Goal: Information Seeking & Learning: Learn about a topic

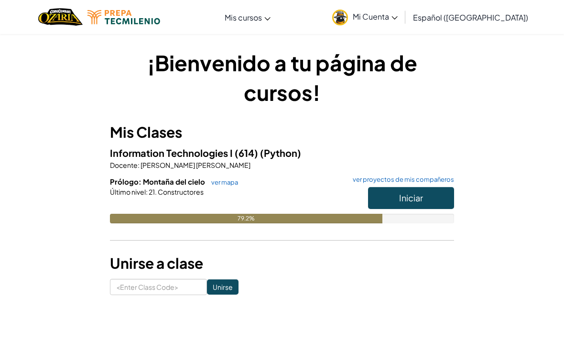
click at [445, 198] on button "Iniciar" at bounding box center [411, 198] width 86 height 22
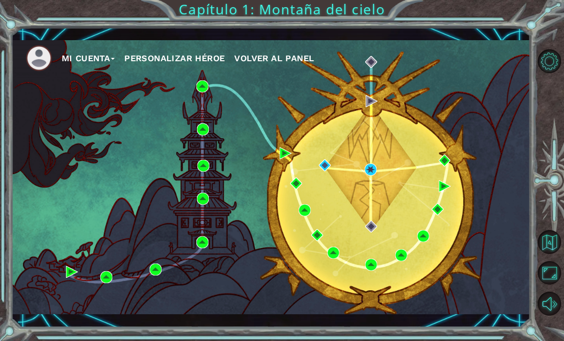
click at [383, 167] on div "Mi Cuenta Personalizar héroe Volver al panel" at bounding box center [270, 177] width 519 height 274
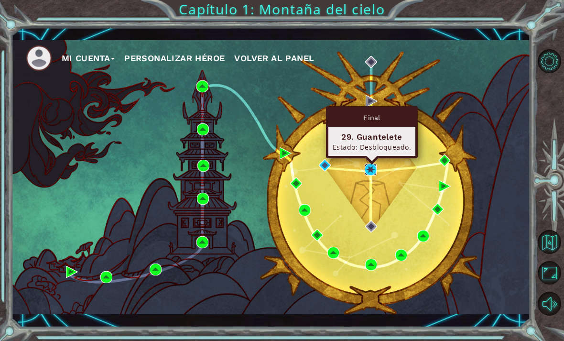
click at [376, 169] on img at bounding box center [371, 169] width 12 height 12
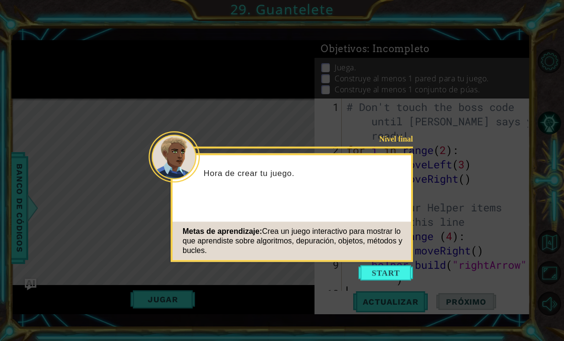
click at [402, 271] on button "Start" at bounding box center [385, 272] width 54 height 15
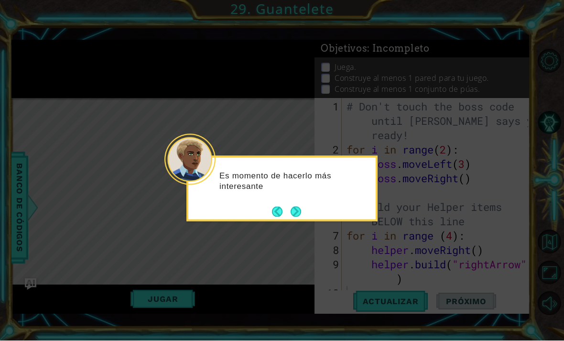
scroll to position [19, 0]
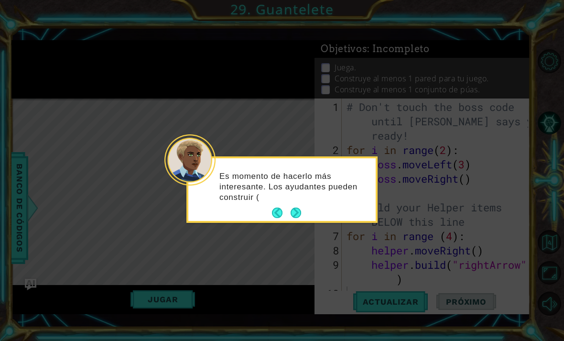
click at [299, 207] on button "Next" at bounding box center [295, 212] width 11 height 11
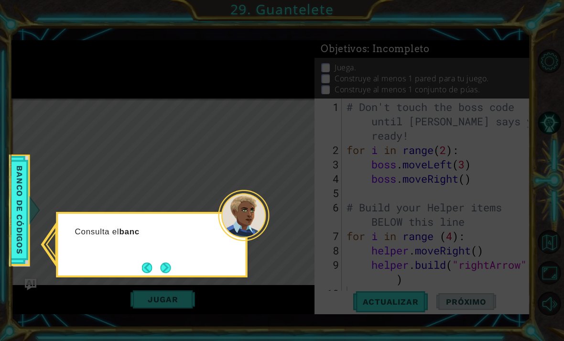
click at [171, 262] on button "Next" at bounding box center [165, 267] width 11 height 11
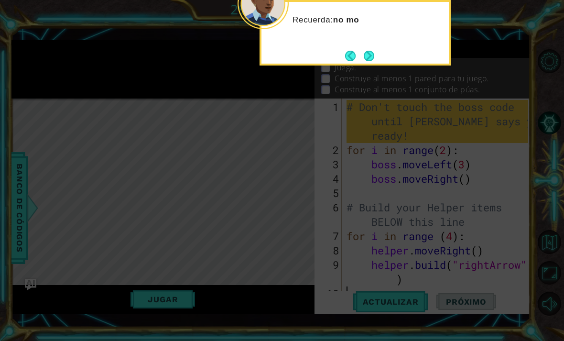
click at [367, 51] on button "Next" at bounding box center [369, 56] width 11 height 11
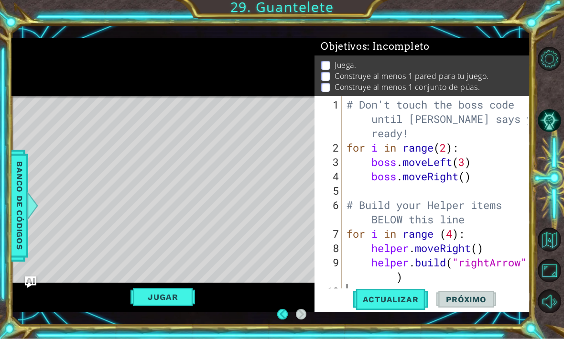
scroll to position [4, 0]
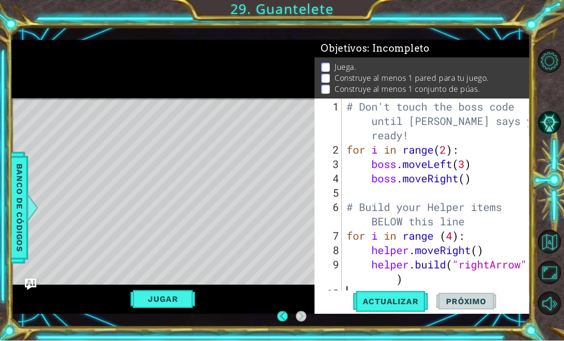
type textarea "[DOMAIN_NAME]("rightArrow")"
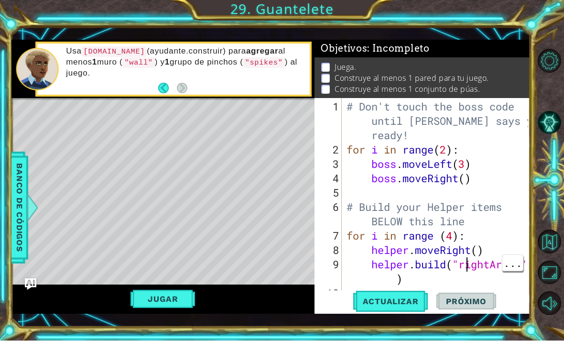
click at [467, 295] on div "# Don't touch the boss code until [PERSON_NAME] says you're ready! for i in ran…" at bounding box center [438, 229] width 188 height 258
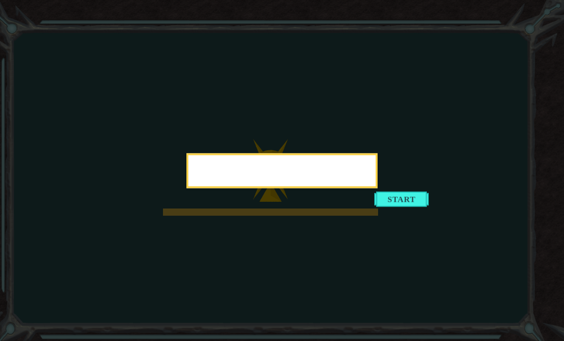
click at [376, 206] on button "Start" at bounding box center [401, 198] width 54 height 15
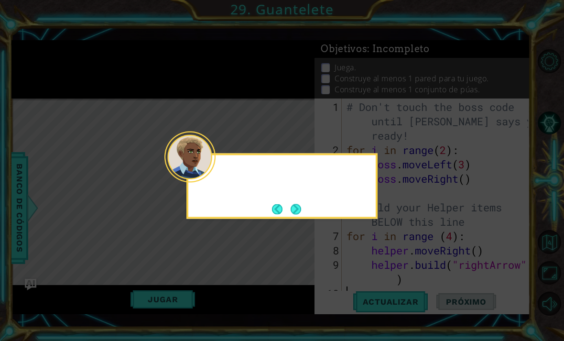
click at [297, 204] on button "Next" at bounding box center [295, 209] width 11 height 11
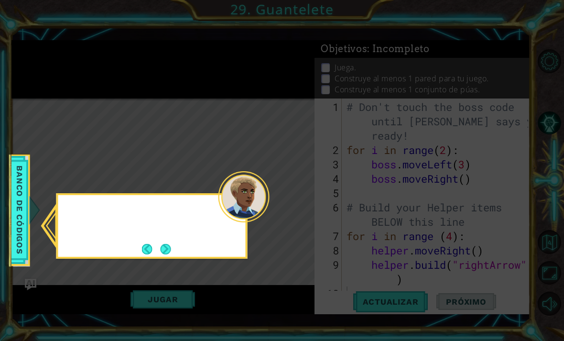
click at [292, 206] on icon at bounding box center [282, 170] width 564 height 341
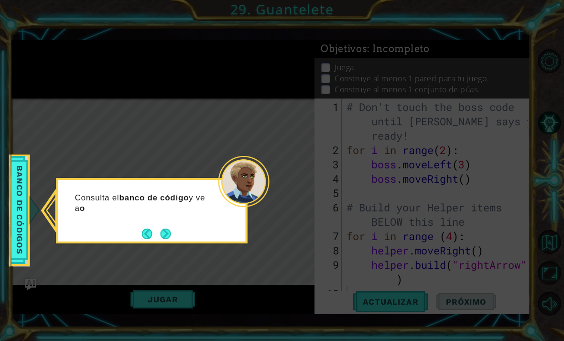
click at [162, 228] on button "Next" at bounding box center [165, 233] width 11 height 11
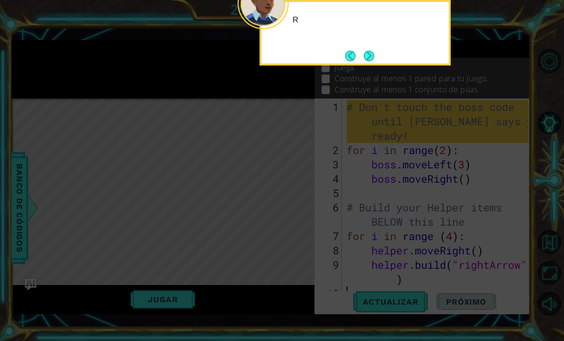
scroll to position [32, 0]
click at [373, 50] on button "Next" at bounding box center [368, 55] width 11 height 11
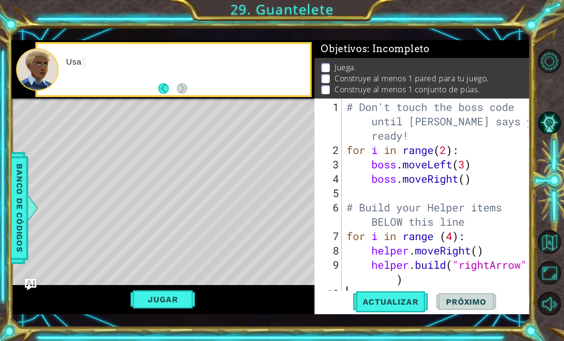
click at [549, 131] on button "Pista IA" at bounding box center [550, 123] width 24 height 24
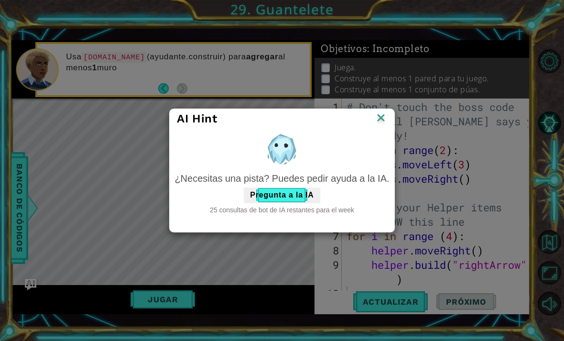
click at [381, 107] on div "AI Hint ¿Necesitas una pista? Puedes pedir ayuda a la IA. Pregunta a la IA 25 c…" at bounding box center [282, 170] width 564 height 341
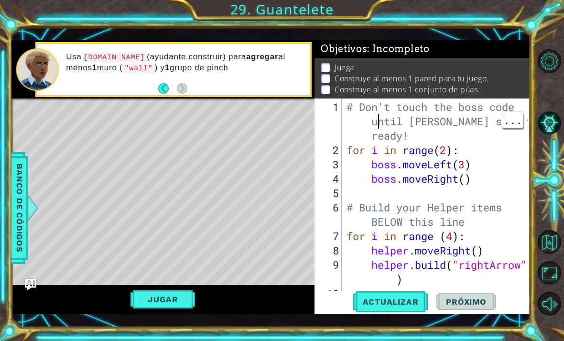
click at [552, 69] on button "Opciones de nivel" at bounding box center [550, 61] width 24 height 24
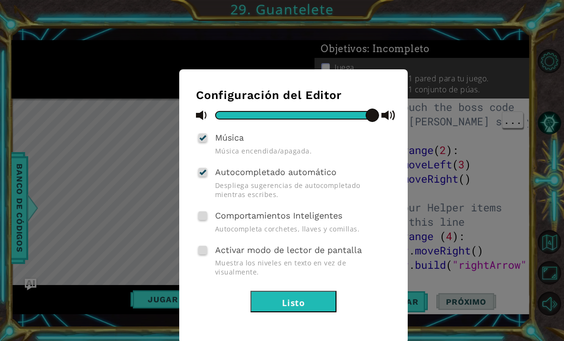
click at [85, 212] on div "Configuración del Editor Música Música encendida/apagada. Autocompletado automá…" at bounding box center [282, 170] width 564 height 341
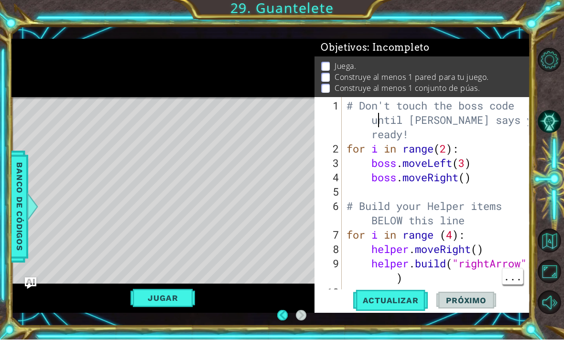
type textarea "[DOMAIN_NAME]("rightArrow")"
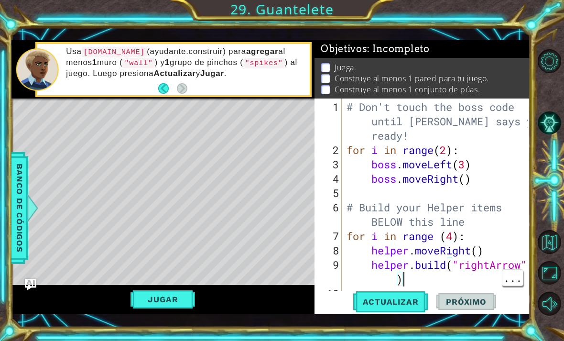
click at [468, 273] on div "# Don't touch the boss code until [PERSON_NAME] says you're ready! for i in ran…" at bounding box center [438, 229] width 188 height 258
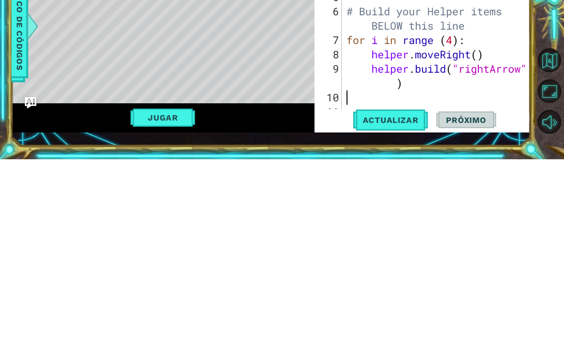
scroll to position [14, 0]
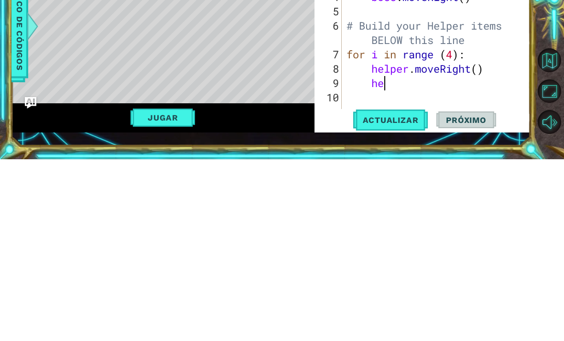
type textarea "h"
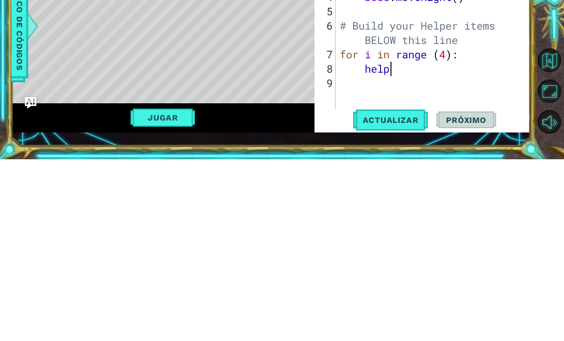
type textarea "h"
type textarea "f"
click at [543, 230] on button "Volver al mapa" at bounding box center [550, 242] width 24 height 24
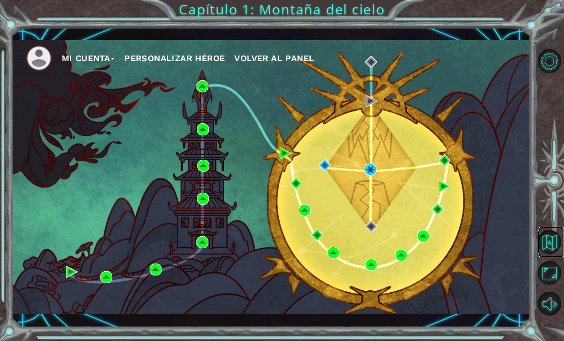
click at [552, 254] on button "Volver al mapa" at bounding box center [550, 242] width 24 height 24
click at [553, 254] on button "Volver al mapa" at bounding box center [550, 242] width 24 height 24
click at [551, 254] on button "Volver al mapa" at bounding box center [550, 242] width 24 height 24
click at [555, 285] on button "Maximizar navegador" at bounding box center [550, 273] width 24 height 24
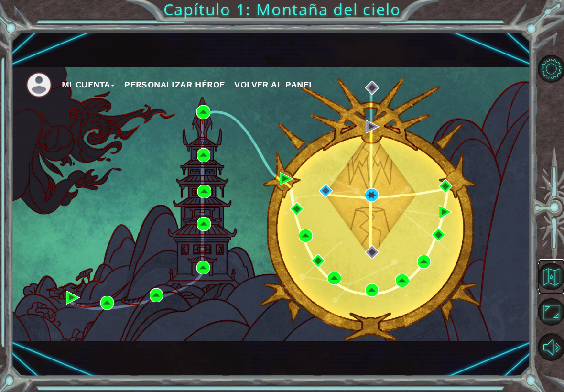
click at [550, 281] on button "Volver al mapa" at bounding box center [551, 276] width 27 height 27
click at [548, 278] on button "Volver al mapa" at bounding box center [551, 276] width 27 height 27
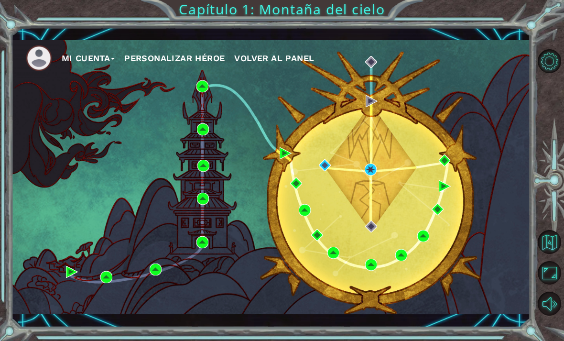
click at [38, 60] on img at bounding box center [39, 58] width 26 height 26
click at [270, 56] on span "Volver al panel" at bounding box center [274, 58] width 80 height 10
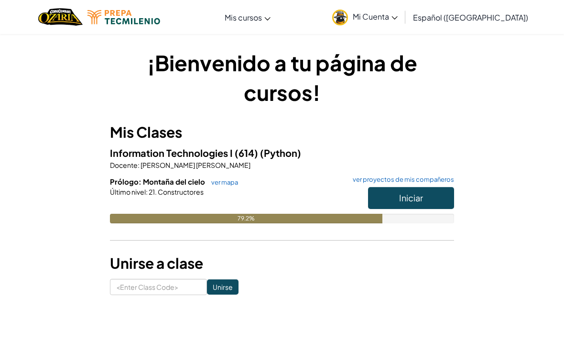
click at [431, 190] on button "Iniciar" at bounding box center [411, 198] width 86 height 22
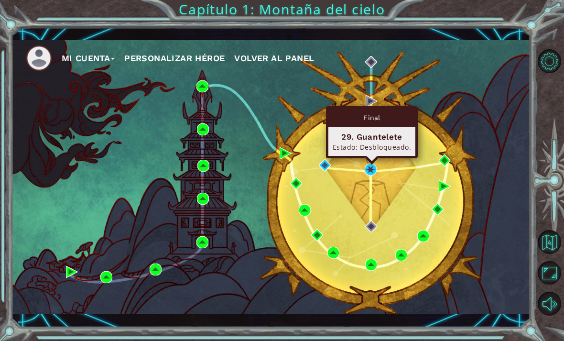
click at [392, 144] on div "Estado: Desbloqueado." at bounding box center [372, 146] width 78 height 9
click at [405, 127] on div "29. Guantelete Estado: Desbloqueado." at bounding box center [371, 141] width 87 height 29
click at [385, 160] on div "Mi Cuenta Personalizar héroe Volver al panel" at bounding box center [270, 177] width 519 height 274
click at [376, 164] on img at bounding box center [371, 169] width 12 height 12
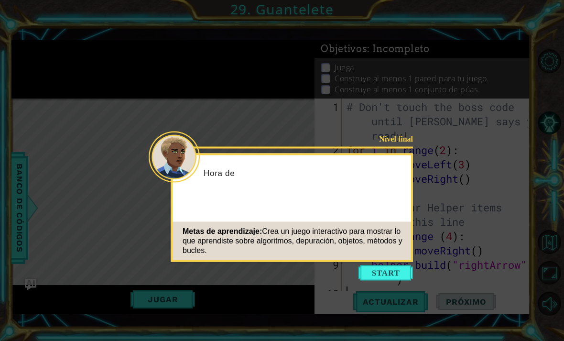
click at [398, 275] on button "Start" at bounding box center [385, 272] width 54 height 15
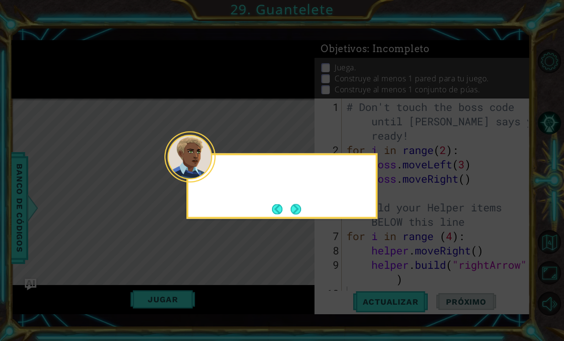
click at [396, 272] on icon at bounding box center [282, 170] width 564 height 341
click at [301, 204] on button "Next" at bounding box center [295, 209] width 11 height 11
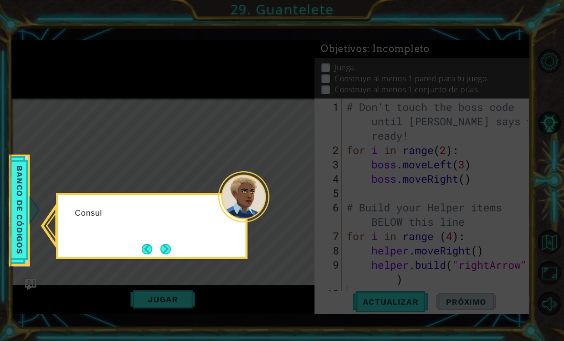
click at [164, 251] on button "Next" at bounding box center [165, 248] width 13 height 13
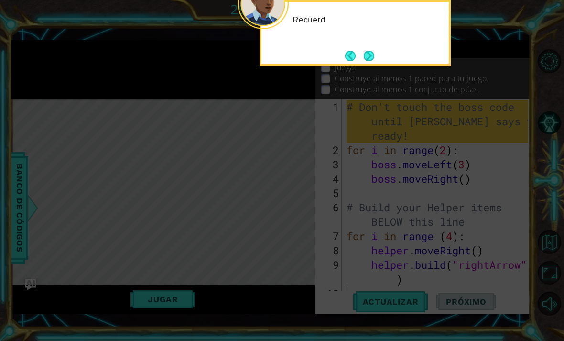
click at [375, 60] on button "Next" at bounding box center [369, 56] width 12 height 12
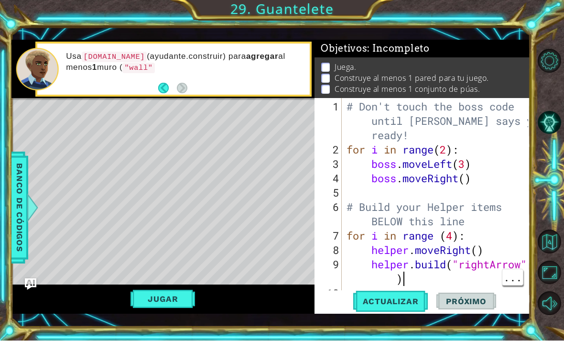
click at [465, 297] on div "# Don't touch the boss code until [PERSON_NAME] says you're ready! for i in ran…" at bounding box center [438, 229] width 188 height 258
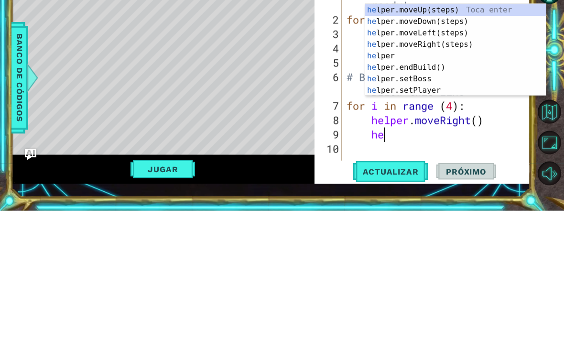
type textarea "h"
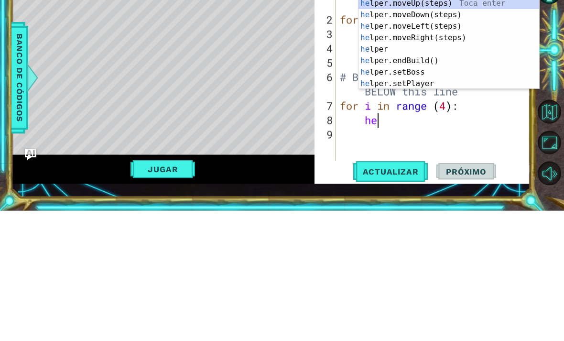
type textarea "h"
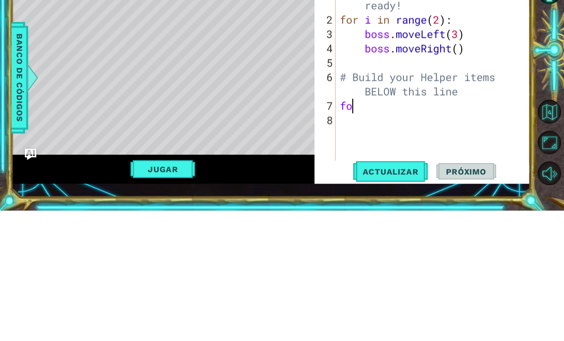
type textarea "f"
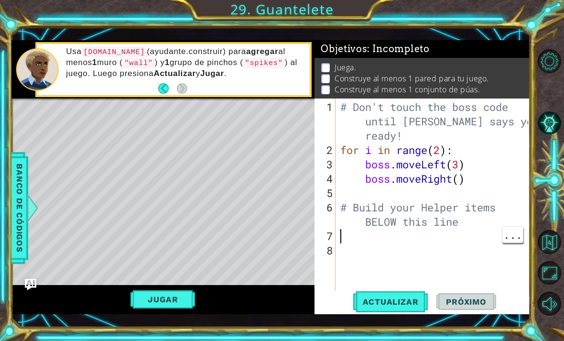
click at [346, 237] on div "# Don't touch the boss code until [PERSON_NAME] says you're ready! for i in ran…" at bounding box center [435, 229] width 194 height 258
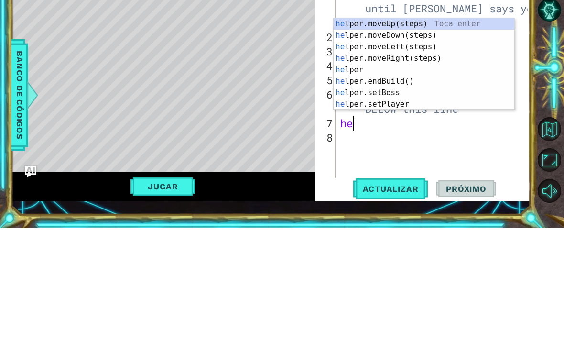
type textarea "h"
type textarea "H"
click at [440, 131] on div "h elper.moveUp(steps) Toca enter h elper.moveDown(steps) Toca enter h elper.mov…" at bounding box center [423, 188] width 181 height 115
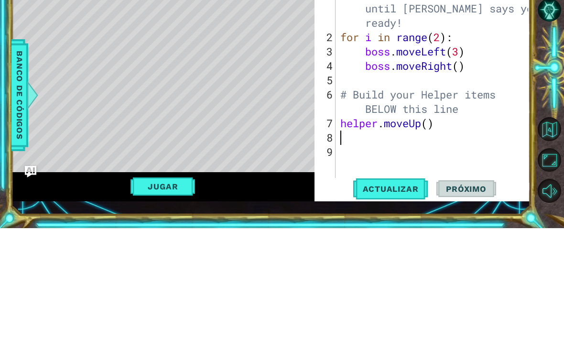
type textarea "# Don't touch the boss code until [PERSON_NAME] says you're ready!"
click at [448, 131] on div "# Don't touch the boss code until [PERSON_NAME] says you're ready! for i in ran…" at bounding box center [435, 229] width 194 height 258
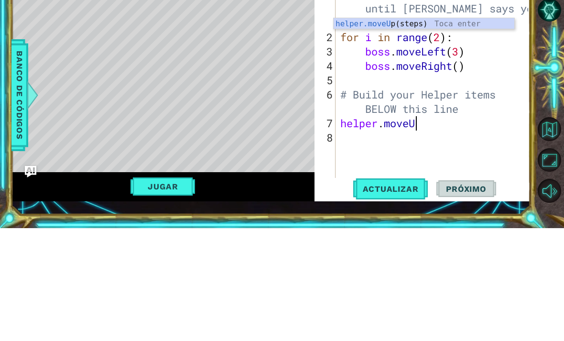
type textarea "helper.move"
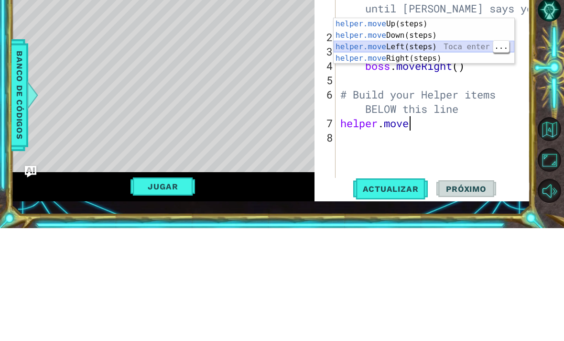
click at [435, 131] on div "helper.move Up(steps) Toca enter helper.move Down(steps) Toca enter helper.move…" at bounding box center [423, 165] width 181 height 69
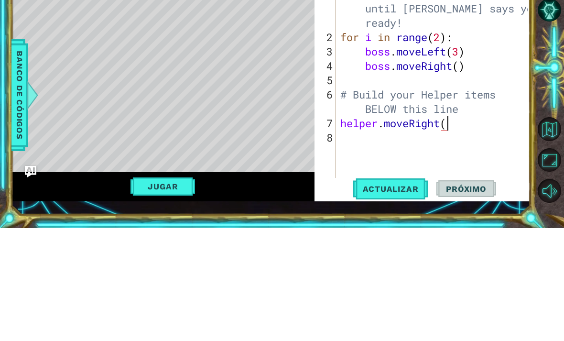
scroll to position [0, 5]
type textarea "helper.moveRight(6)"
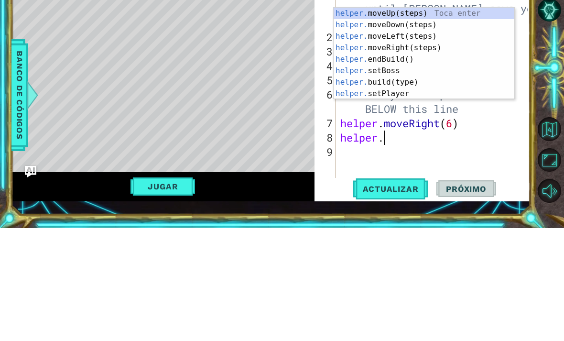
scroll to position [0, 2]
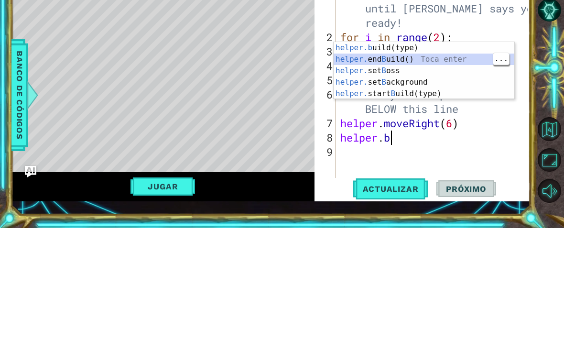
click at [429, 155] on div "helper.b uild(type) Toca enter helper. end B uild() Toca enter helper. set B os…" at bounding box center [423, 195] width 181 height 80
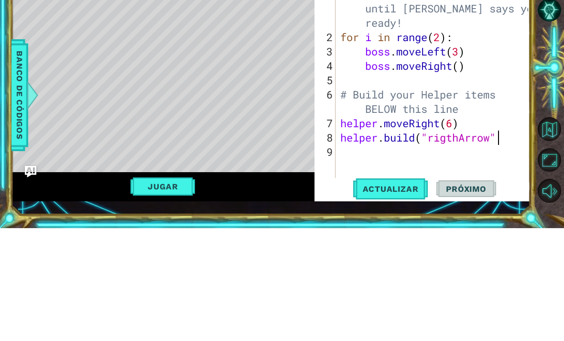
scroll to position [0, 7]
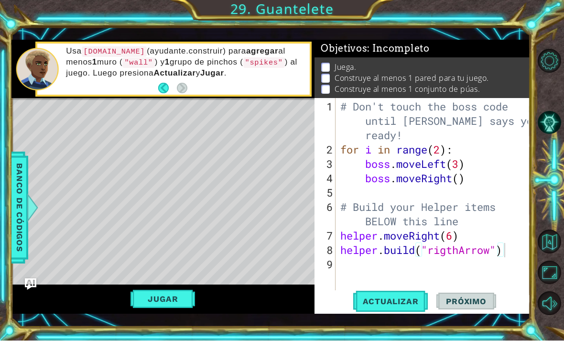
type textarea "[DOMAIN_NAME]("rigthArrow")"
click at [398, 312] on button "Actualizar" at bounding box center [390, 301] width 75 height 22
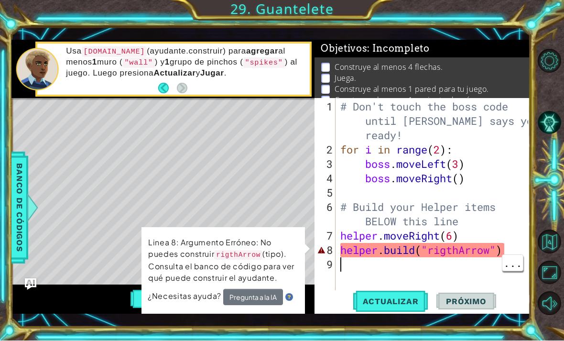
scroll to position [0, 0]
click at [461, 276] on div "# Don't touch the boss code until [PERSON_NAME] says you're ready! for i in ran…" at bounding box center [435, 229] width 194 height 258
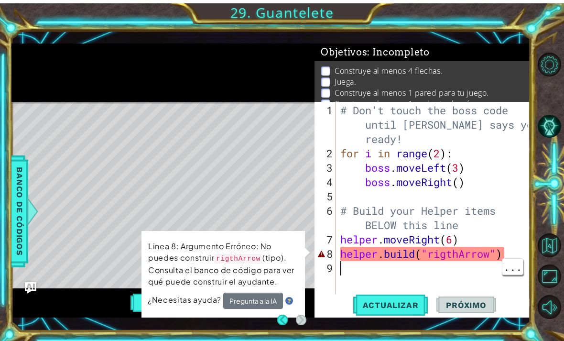
scroll to position [8, 0]
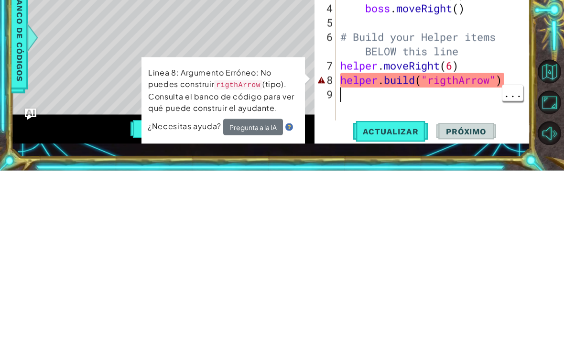
click at [457, 100] on div "# Don't touch the boss code until [PERSON_NAME] says you're ready! for i in ran…" at bounding box center [435, 229] width 194 height 258
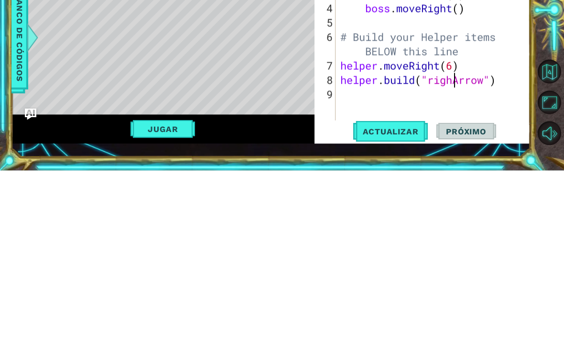
scroll to position [0, 6]
click at [396, 290] on button "Actualizar" at bounding box center [390, 301] width 75 height 22
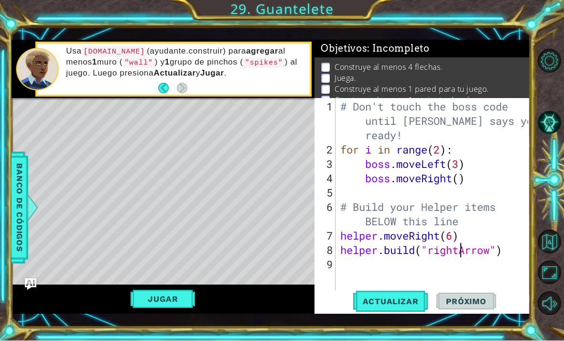
click at [338, 249] on div "# Don't touch the boss code until [PERSON_NAME] says you're ready! for i in ran…" at bounding box center [433, 198] width 190 height 201
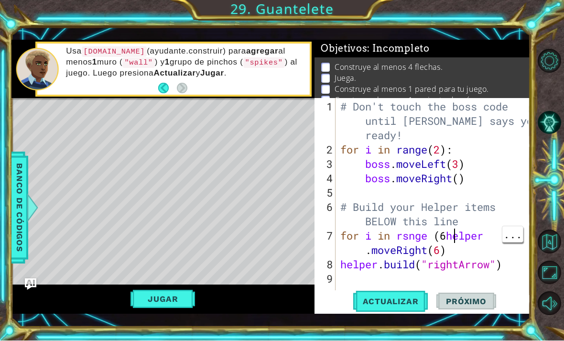
click at [455, 250] on div "# Don't touch the boss code until [PERSON_NAME] says you're ready! for i in ran…" at bounding box center [435, 229] width 194 height 258
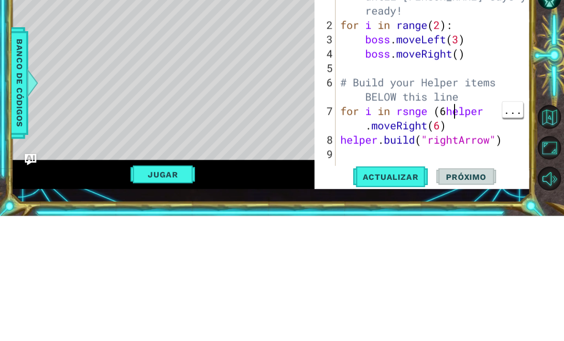
click at [445, 111] on div "# Don't touch the boss code until [PERSON_NAME] says you're ready! for i in ran…" at bounding box center [435, 229] width 194 height 258
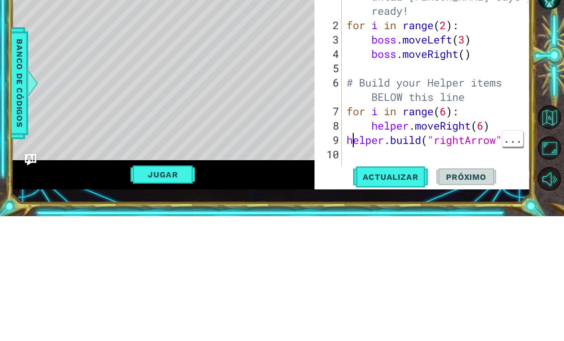
click at [338, 258] on div "9" at bounding box center [328, 265] width 25 height 14
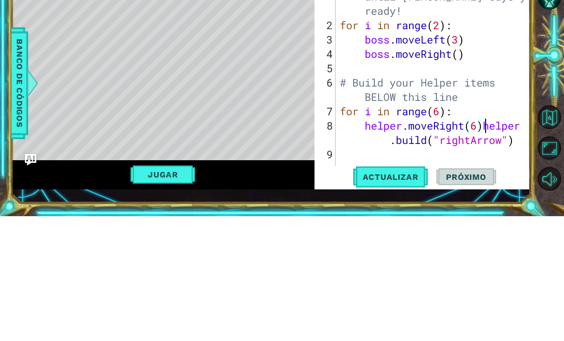
type textarea "[DOMAIN_NAME]("rightArrow")"
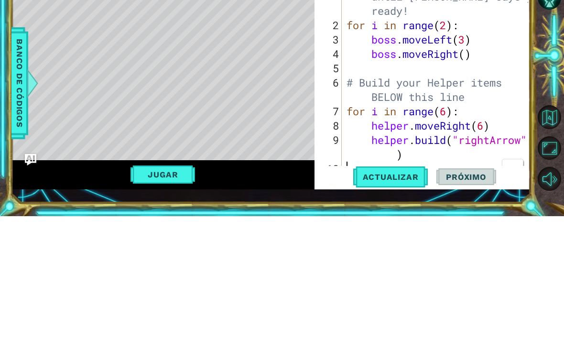
scroll to position [0, 0]
click at [484, 127] on div "# Don't touch the boss code until [PERSON_NAME] says you're ready! for i in ran…" at bounding box center [438, 229] width 189 height 258
type textarea "helper.moveRight()"
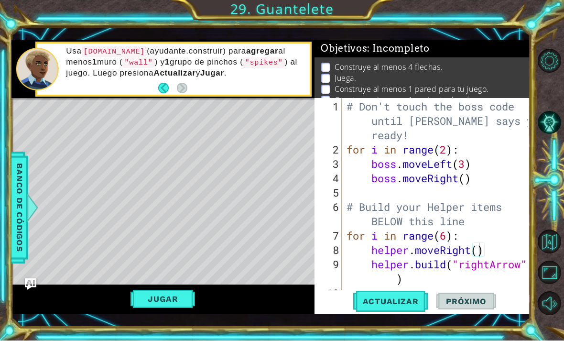
click at [400, 306] on span "Actualizar" at bounding box center [390, 302] width 75 height 10
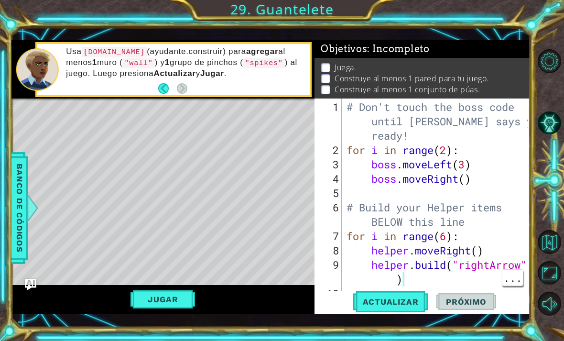
click at [468, 281] on div "# Don't touch the boss code until [PERSON_NAME] says you're ready! for i in ran…" at bounding box center [438, 229] width 188 height 258
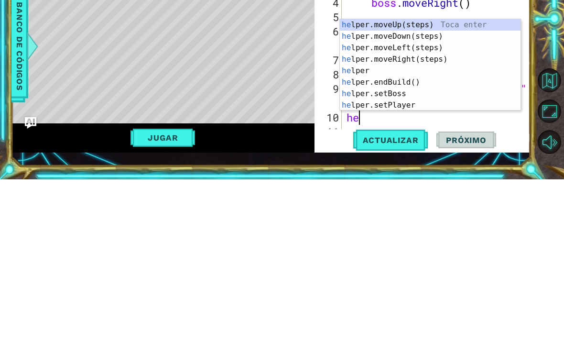
type textarea "h"
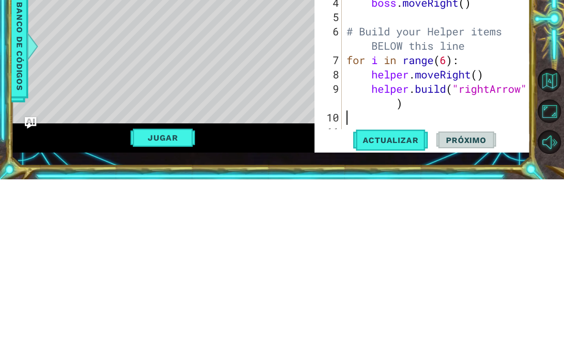
type textarea "[DOMAIN_NAME]("rightArrow")"
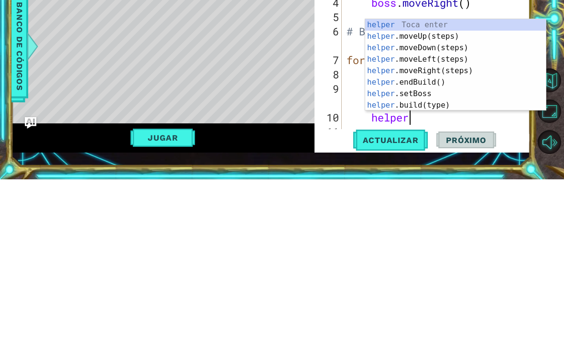
scroll to position [0, 3]
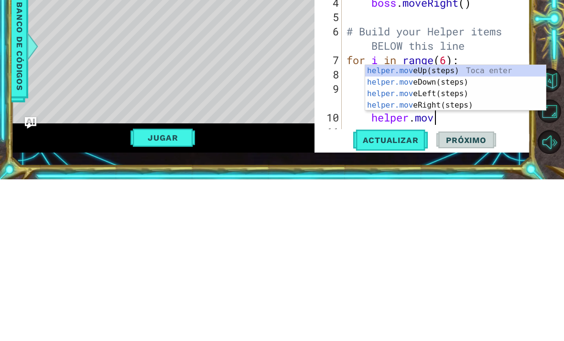
type textarea "helper.move"
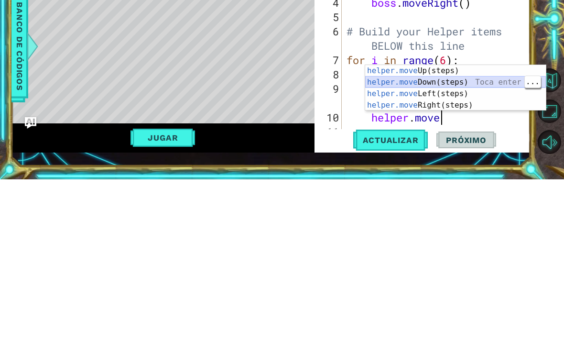
click at [440, 226] on div "helper.move Up(steps) Toca enter helper.move Down(steps) Toca enter helper.move…" at bounding box center [455, 260] width 181 height 69
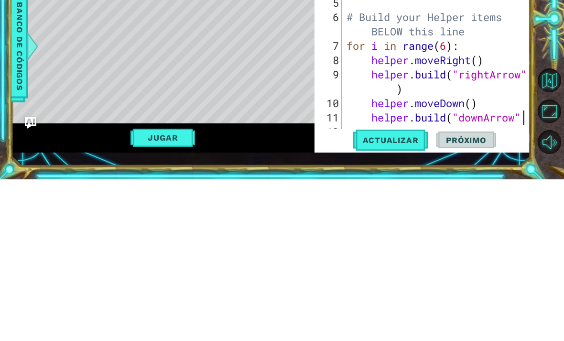
scroll to position [0, 8]
click at [409, 297] on span "Actualizar" at bounding box center [390, 302] width 75 height 10
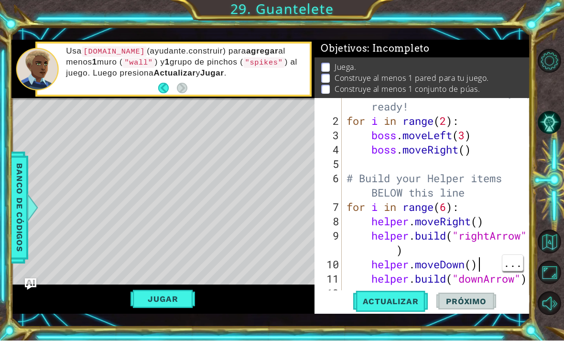
scroll to position [0, 0]
click at [527, 286] on div at bounding box center [523, 184] width 10 height 229
type textarea "[DOMAIN_NAME]("downArrow")"
click at [499, 288] on div "# Don't touch the boss code until [PERSON_NAME] says you're ready! for i in ran…" at bounding box center [438, 200] width 188 height 258
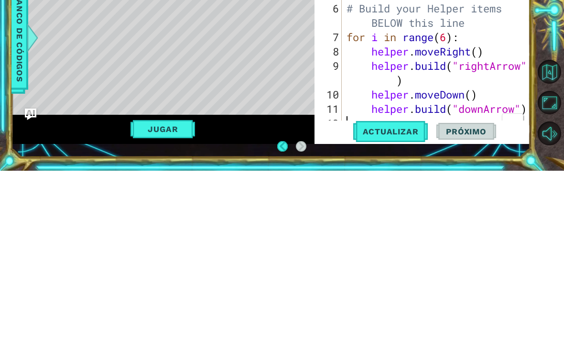
type textarea "[DOMAIN_NAME]("downArrow")"
click at [526, 115] on div at bounding box center [523, 184] width 10 height 229
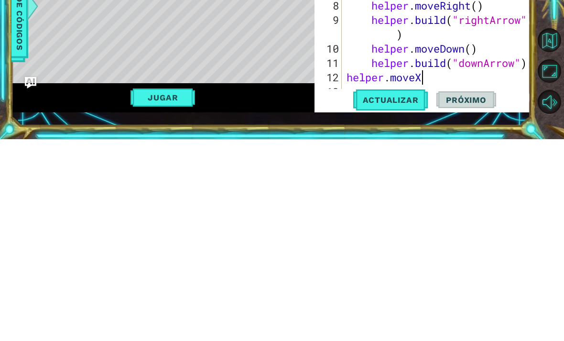
type textarea "helper.move"
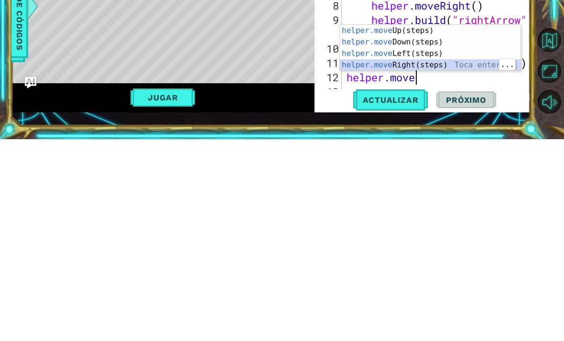
click at [417, 226] on div "helper.move Up(steps) Toca enter helper.move Down(steps) Toca enter helper.move…" at bounding box center [430, 260] width 181 height 69
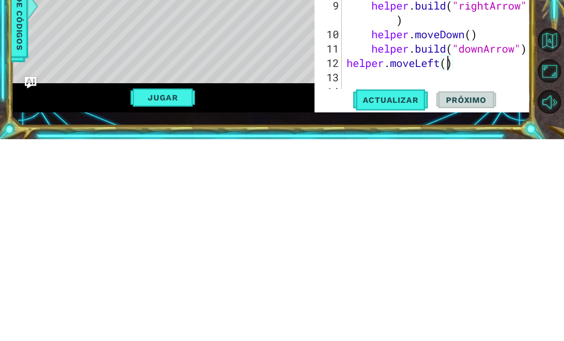
type textarea "helper.moveLeft(6)"
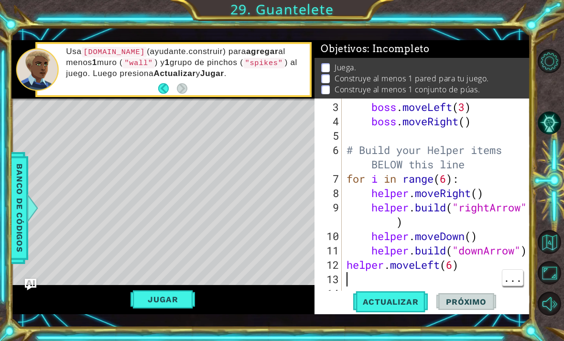
click at [471, 274] on div "boss . moveLeft ( 3 ) boss . moveRight ( ) # Build your Helper items BELOW this…" at bounding box center [438, 214] width 188 height 229
click at [454, 278] on div "boss . moveLeft ( 3 ) boss . moveRight ( ) # Build your Helper items BELOW this…" at bounding box center [438, 214] width 188 height 229
click at [469, 271] on div "boss . moveLeft ( 3 ) boss . moveRight ( ) # Build your Helper items BELOW this…" at bounding box center [438, 214] width 188 height 229
click at [391, 297] on span "Actualizar" at bounding box center [390, 302] width 75 height 10
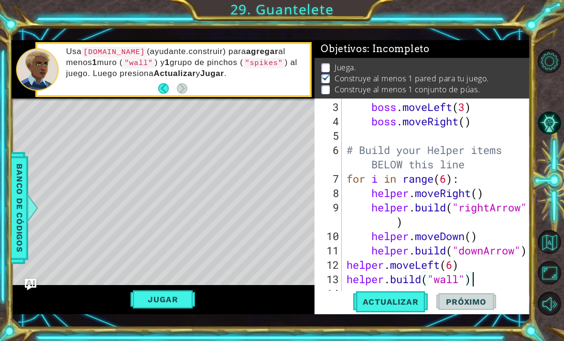
scroll to position [0, 0]
click at [105, 97] on div "Usa [DOMAIN_NAME] ([DOMAIN_NAME]) para agregar al menos 1 [PERSON_NAME] ( "wall…" at bounding box center [184, 70] width 250 height 56
click at [384, 307] on button "Actualizar" at bounding box center [390, 301] width 75 height 22
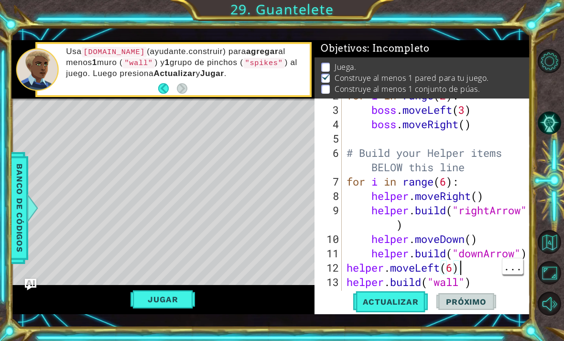
scroll to position [0, 5]
click at [487, 283] on div "for i in range ( 2 ) : boss . moveLeft ( 3 ) boss . moveRight ( ) # Build your …" at bounding box center [438, 202] width 188 height 229
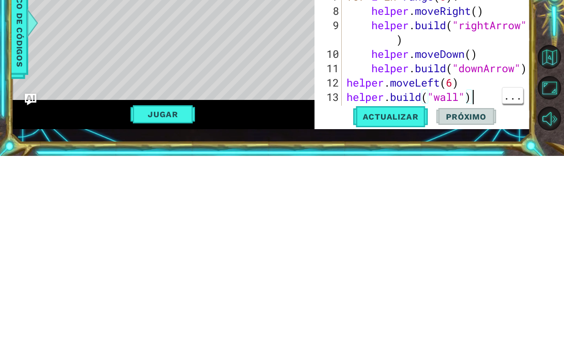
type textarea "helper.moveLeft(6)"
click at [473, 88] on div "for i in range ( 2 ) : boss . moveLeft ( 3 ) boss . moveRight ( ) # Build your …" at bounding box center [438, 202] width 188 height 229
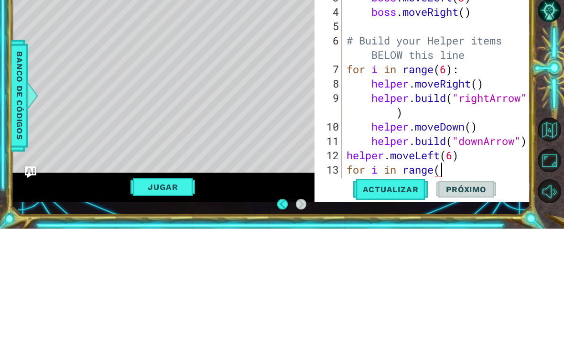
scroll to position [0, 4]
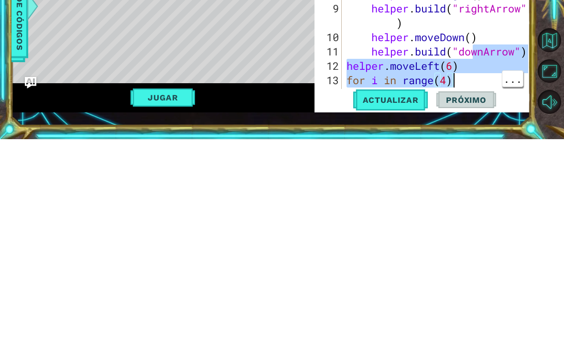
click at [471, 88] on div "for i in range ( 2 ) : boss . moveLeft ( 3 ) boss . moveRight ( ) # Build your …" at bounding box center [438, 202] width 188 height 229
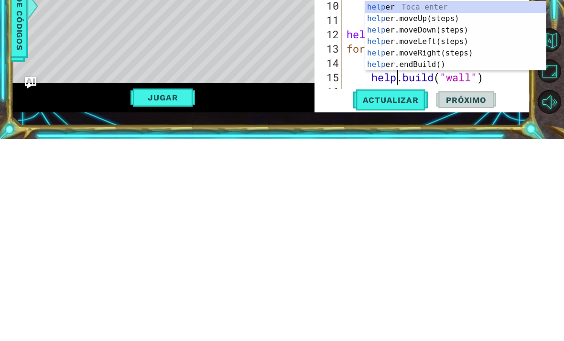
scroll to position [0, 3]
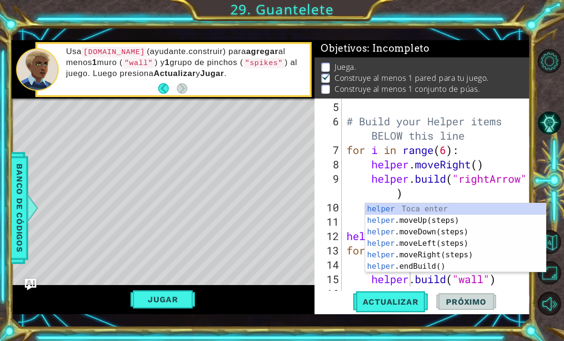
click at [398, 298] on span "Actualizar" at bounding box center [390, 302] width 75 height 10
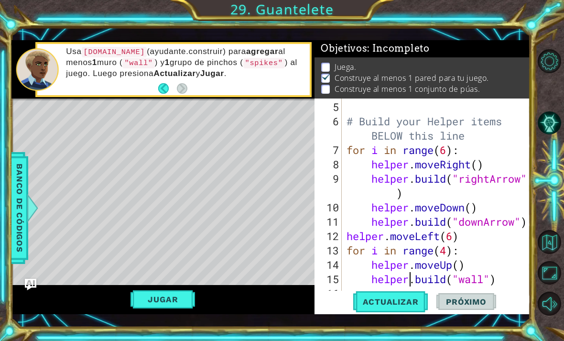
click at [108, 97] on div "Usa [DOMAIN_NAME] ([DOMAIN_NAME]) para agregar al menos 1 [PERSON_NAME] ( "wall…" at bounding box center [184, 70] width 250 height 56
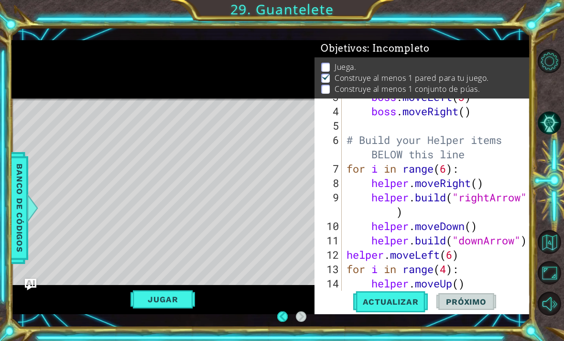
scroll to position [67, 0]
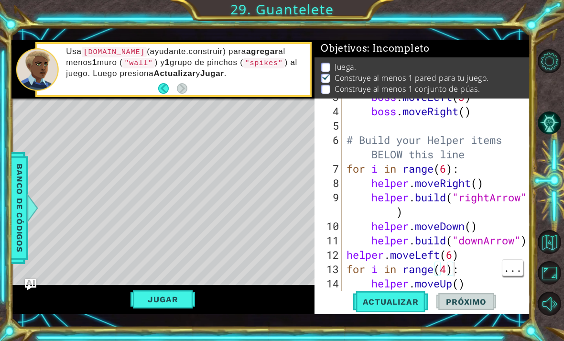
click at [452, 272] on div "boss . moveLeft ( 3 ) boss . moveRight ( ) # Build your Helper items BELOW this…" at bounding box center [438, 204] width 188 height 229
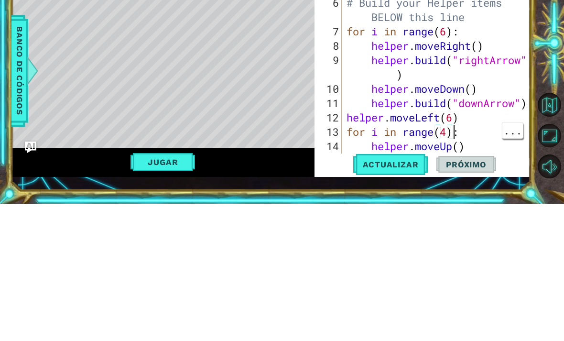
click at [443, 131] on div "boss . moveLeft ( 3 ) boss . moveRight ( ) # Build your Helper items BELOW this…" at bounding box center [438, 204] width 188 height 229
click at [448, 129] on div "boss . moveLeft ( 3 ) boss . moveRight ( ) # Build your Helper items BELOW this…" at bounding box center [438, 204] width 188 height 229
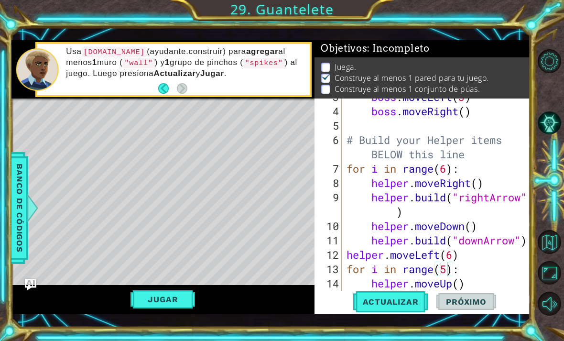
click at [401, 303] on span "Actualizar" at bounding box center [390, 302] width 75 height 10
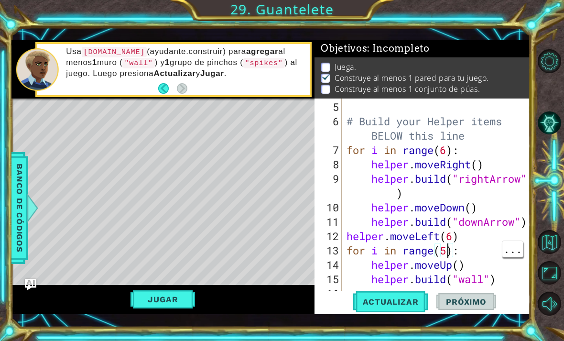
click at [450, 251] on div "# Build your Helper items BELOW this line for i in range ( 6 ) : helper . moveR…" at bounding box center [438, 214] width 188 height 229
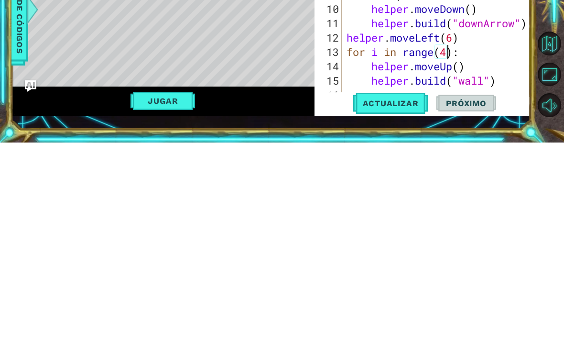
scroll to position [0, 5]
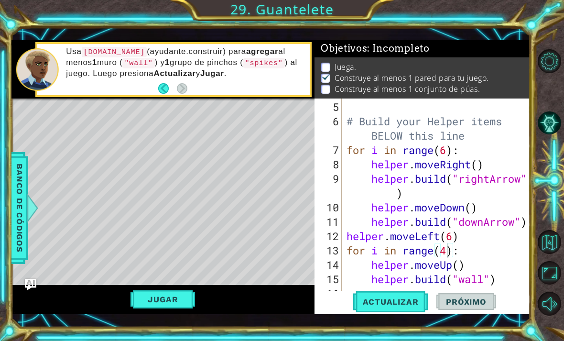
click at [400, 301] on span "Actualizar" at bounding box center [390, 302] width 75 height 10
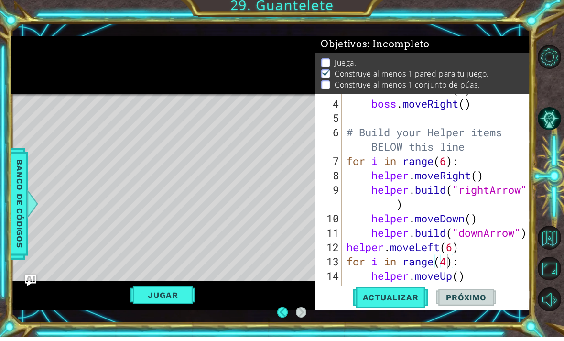
scroll to position [86, 0]
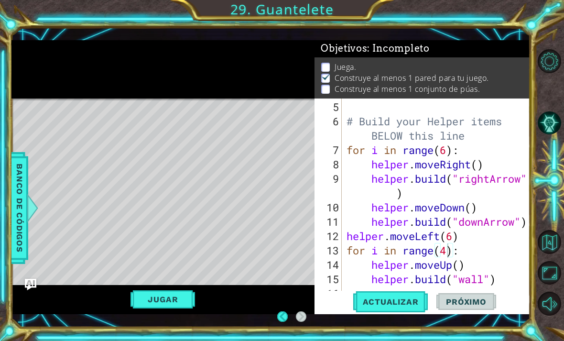
type textarea "helper.moveLeft(6)"
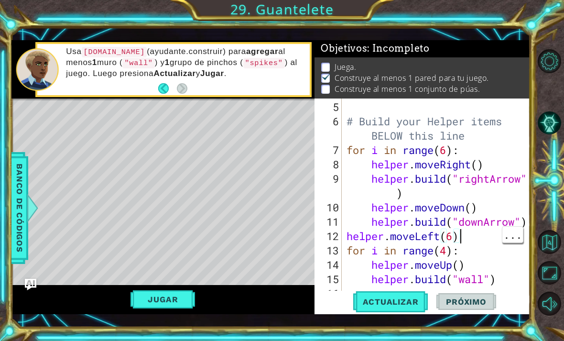
click at [481, 240] on div "# Build your Helper items BELOW this line for i in range ( 6 ) : helper . moveR…" at bounding box center [438, 214] width 188 height 229
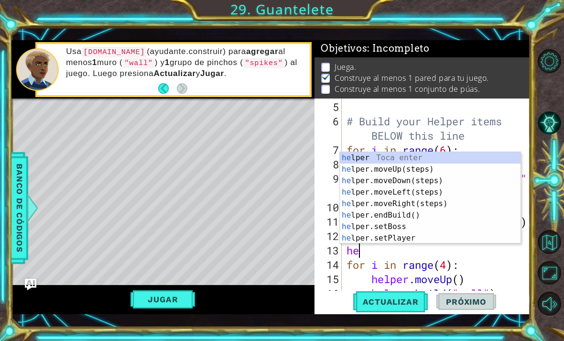
scroll to position [0, 0]
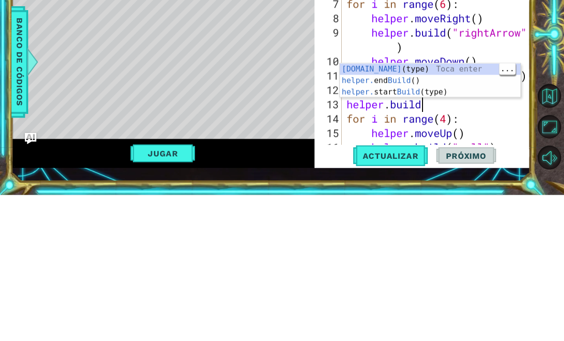
click at [423, 209] on div "[DOMAIN_NAME] (type) Toca enter helper. end Build () Toca enter helper. start B…" at bounding box center [430, 237] width 181 height 57
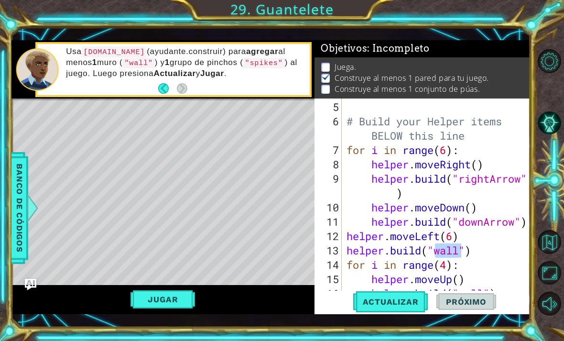
click at [406, 306] on span "Actualizar" at bounding box center [390, 302] width 75 height 10
click at [93, 94] on div "Usa [DOMAIN_NAME] ([DOMAIN_NAME]) para agregar al menos 1 [PERSON_NAME] ( "wall…" at bounding box center [184, 70] width 250 height 56
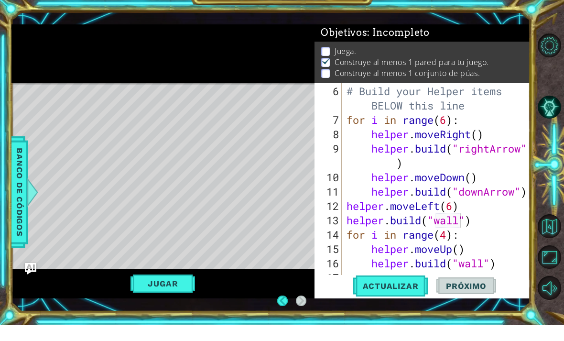
scroll to position [84, 0]
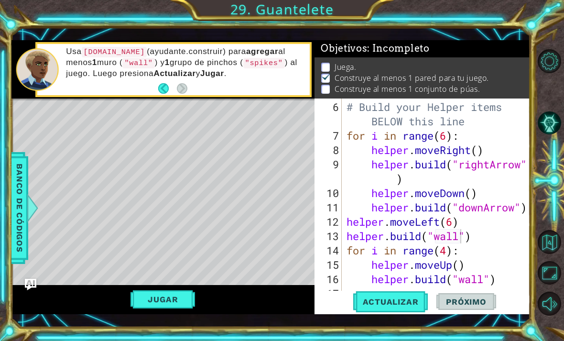
click at [144, 305] on button "Jugar" at bounding box center [162, 299] width 65 height 18
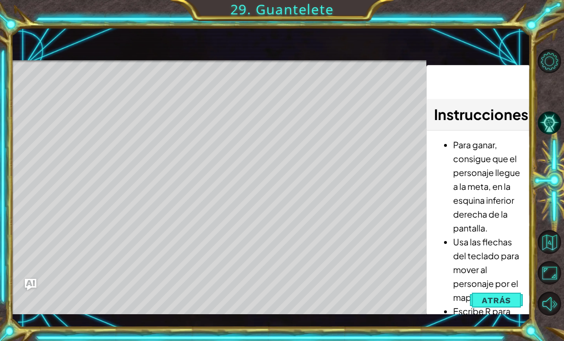
click at [514, 299] on button "Atrás" at bounding box center [496, 299] width 53 height 19
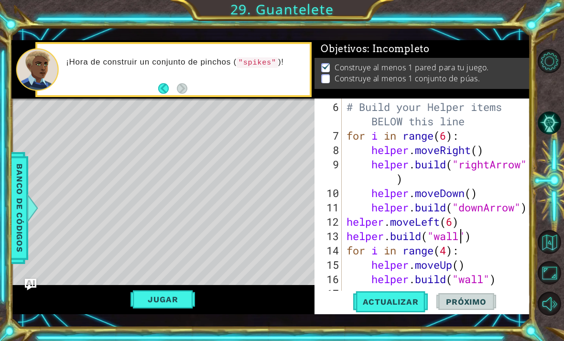
type textarea "[DOMAIN_NAME]("wall")"
click at [509, 279] on div "# Build your Helper items BELOW this line for i in range ( 6 ) : helper . moveR…" at bounding box center [438, 222] width 188 height 244
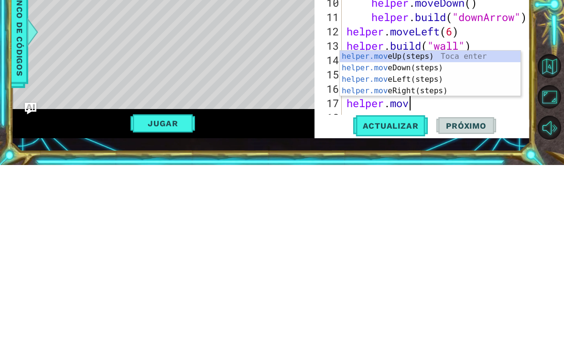
type textarea "helper.move"
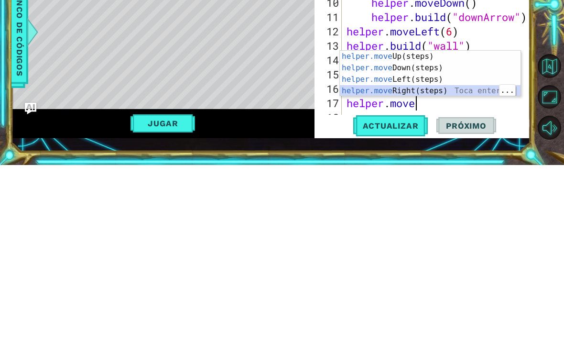
click at [416, 226] on div "helper.move Up(steps) Toca enter helper.move Down(steps) Toca enter helper.move…" at bounding box center [430, 260] width 181 height 69
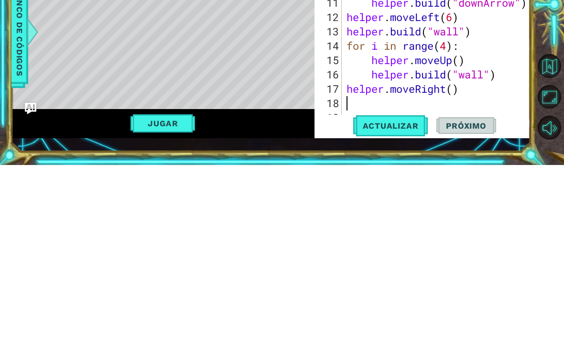
type textarea "helper.moveRight()"
click at [441, 104] on div "for i in range ( 6 ) : helper . moveRight ( ) helper . build ( "rightArrow" ) h…" at bounding box center [438, 214] width 188 height 229
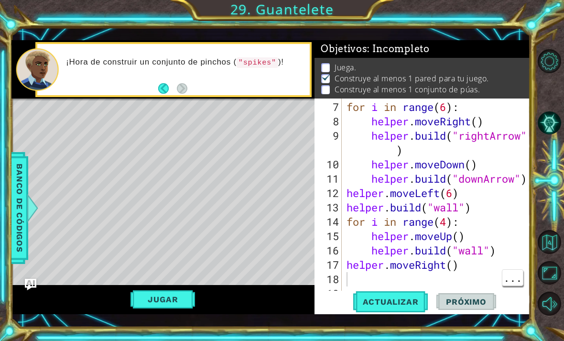
click at [390, 312] on button "Actualizar" at bounding box center [390, 301] width 75 height 22
click at [460, 268] on div "for i in range ( 6 ) : helper . moveRight ( ) helper . build ( "rightArrow" ) h…" at bounding box center [438, 214] width 188 height 229
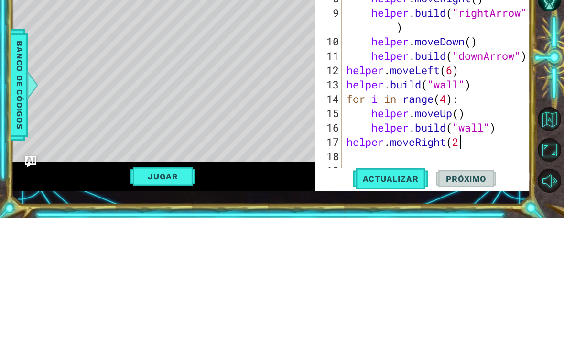
type textarea "helper.moveRight(2)"
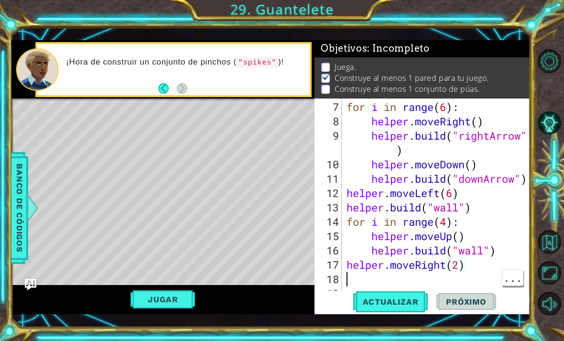
click at [474, 279] on div "for i in range ( 6 ) : helper . moveRight ( ) helper . build ( "rightArrow" ) h…" at bounding box center [438, 214] width 188 height 229
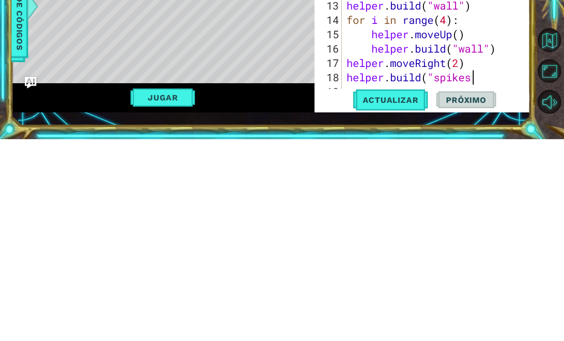
scroll to position [0, 6]
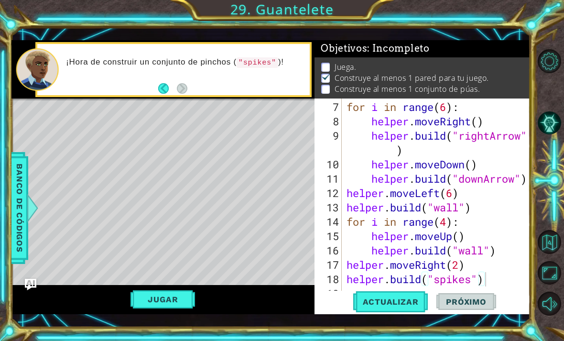
click at [394, 303] on span "Actualizar" at bounding box center [390, 302] width 75 height 10
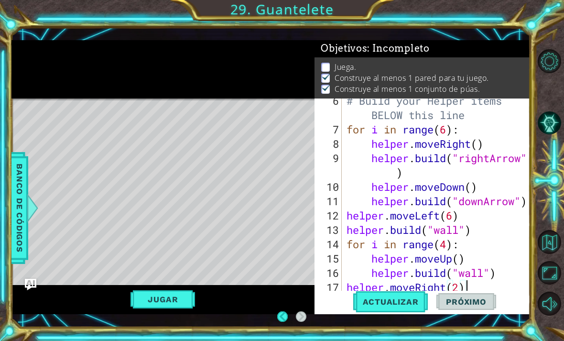
scroll to position [129, 0]
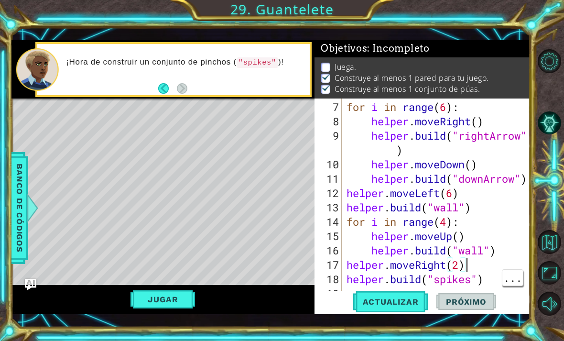
type textarea "[DOMAIN_NAME]("spikes")"
click at [500, 277] on div "for i in range ( 6 ) : helper . moveRight ( ) helper . build ( "rightArrow" ) h…" at bounding box center [438, 214] width 188 height 229
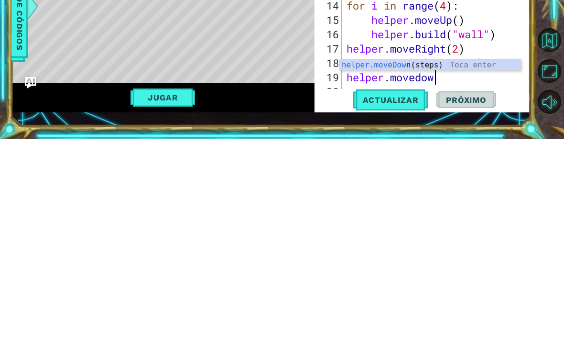
scroll to position [0, 3]
type textarea "helper.movedo"
click at [422, 261] on div "helper.moveDo wn(steps) Toca enter" at bounding box center [430, 278] width 181 height 34
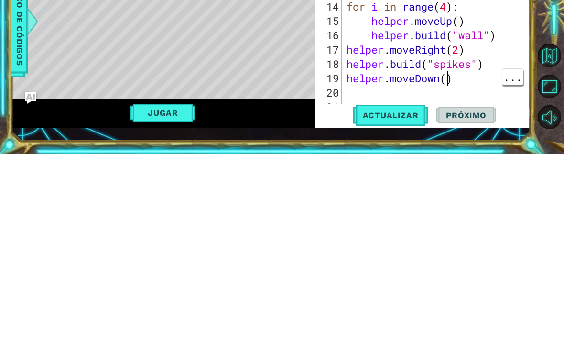
scroll to position [0, 5]
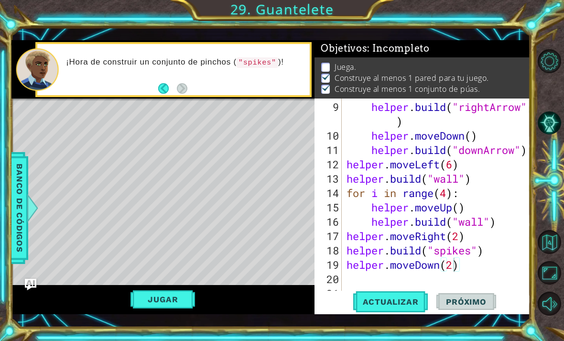
type textarea "helper.moveDown(2)"
click at [398, 294] on button "Actualizar" at bounding box center [390, 301] width 75 height 22
click at [401, 300] on span "Actualizar" at bounding box center [390, 302] width 75 height 10
click at [450, 278] on div "helper . build ( "rightArrow" ) helper . moveDown ( ) helper . build ( "downArr…" at bounding box center [438, 222] width 188 height 244
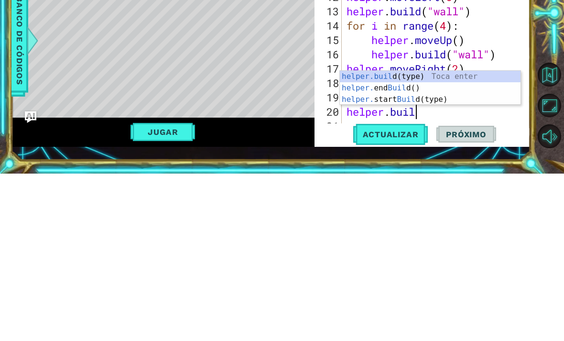
scroll to position [0, 3]
click at [426, 238] on div "[DOMAIN_NAME] (type) Toca enter helper. end Build () Toca enter helper. start B…" at bounding box center [430, 266] width 181 height 57
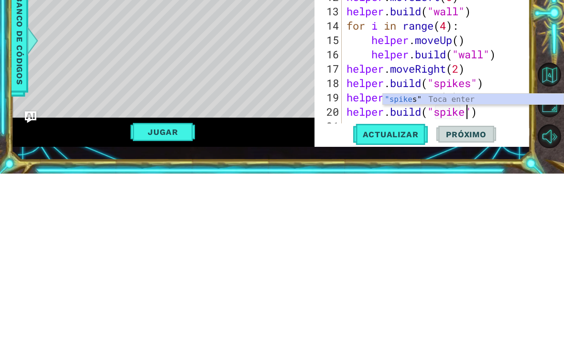
scroll to position [0, 6]
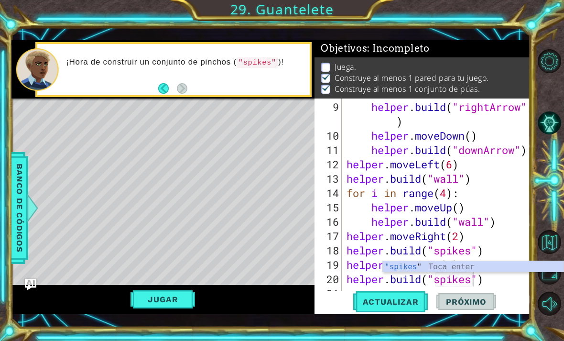
click at [398, 295] on button "Actualizar" at bounding box center [390, 301] width 75 height 22
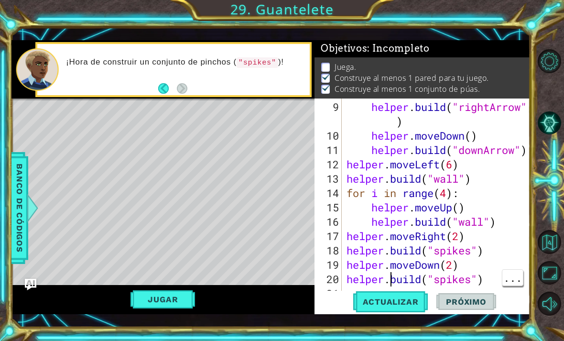
click at [393, 276] on div "helper . build ( "rightArrow" ) helper . moveDown ( ) helper . build ( "downArr…" at bounding box center [438, 222] width 188 height 244
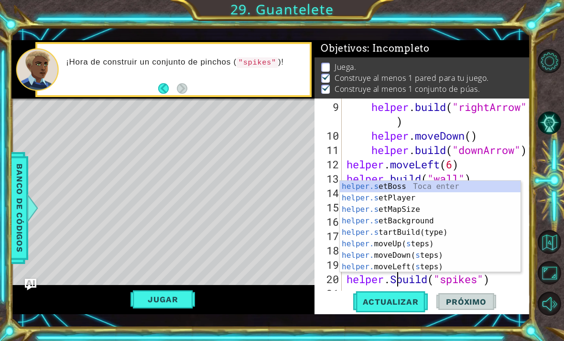
scroll to position [0, 3]
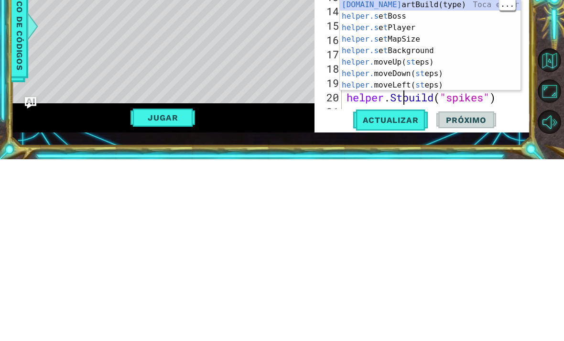
click at [434, 181] on div "[DOMAIN_NAME] artBuild(type) Toca enter helper.s e t Boss Toca enter helper.s e…" at bounding box center [430, 238] width 181 height 115
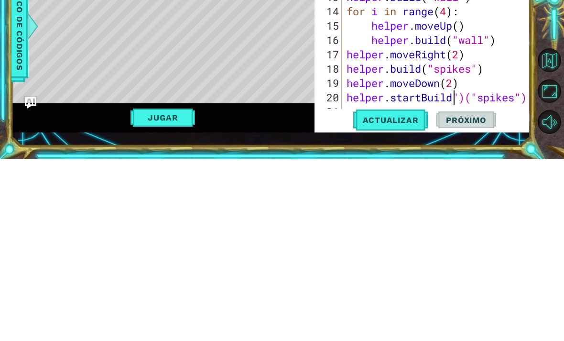
scroll to position [158, 0]
click at [453, 100] on div "helper . build ( "rightArrow" ) helper . moveDown ( ) helper . build ( "downArr…" at bounding box center [438, 222] width 188 height 244
click at [468, 100] on div "helper . build ( "rightArrow" ) helper . moveDown ( ) helper . build ( "downArr…" at bounding box center [438, 222] width 188 height 244
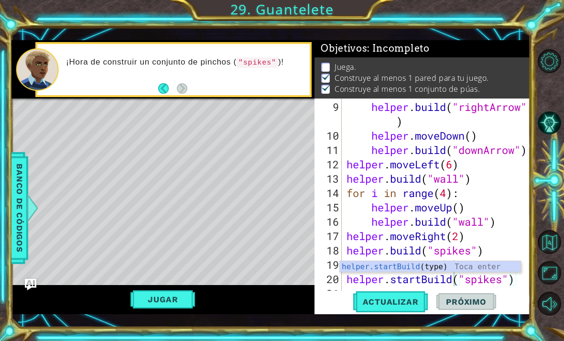
click at [399, 299] on span "Actualizar" at bounding box center [390, 302] width 75 height 10
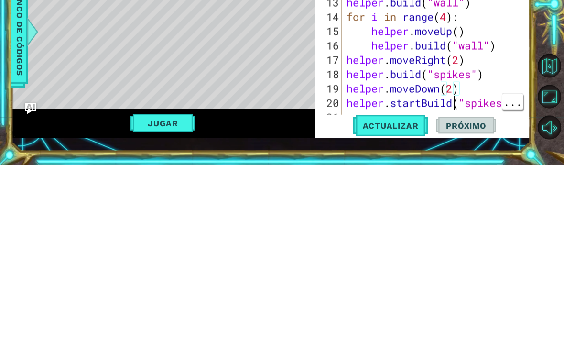
click at [455, 100] on div "helper . build ( "rightArrow" ) helper . moveDown ( ) helper . build ( "downArr…" at bounding box center [438, 222] width 188 height 244
click at [454, 100] on div "helper . build ( "rightArrow" ) helper . moveDown ( ) helper . build ( "downArr…" at bounding box center [438, 222] width 188 height 244
click at [417, 290] on button "Actualizar" at bounding box center [390, 301] width 75 height 22
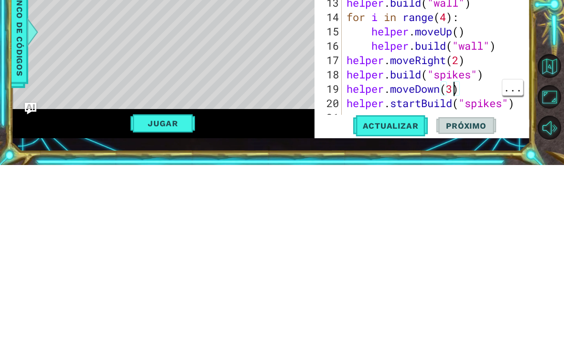
click at [454, 100] on div "helper . build ( "rightArrow" ) helper . moveDown ( ) helper . build ( "downArr…" at bounding box center [438, 222] width 188 height 244
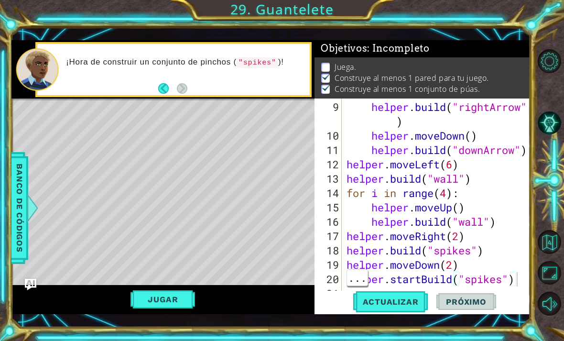
type textarea "helper.startBuild("spikes")"
click at [525, 280] on div at bounding box center [523, 120] width 10 height 358
click at [526, 275] on div at bounding box center [523, 120] width 10 height 358
click at [520, 278] on div at bounding box center [523, 120] width 10 height 358
click at [511, 278] on div "helper . build ( "rightArrow" ) helper . moveDown ( ) helper . build ( "downArr…" at bounding box center [438, 222] width 188 height 244
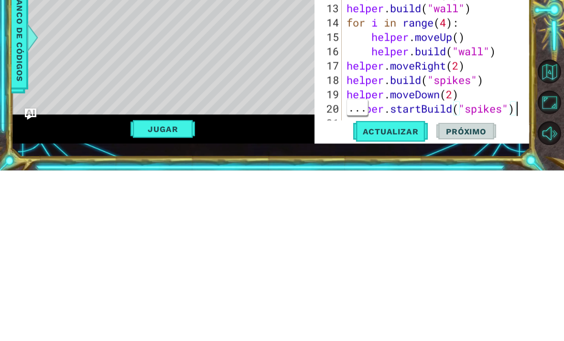
click at [516, 108] on div "helper . build ( "rightArrow" ) helper . moveDown ( ) helper . build ( "downArr…" at bounding box center [438, 222] width 188 height 244
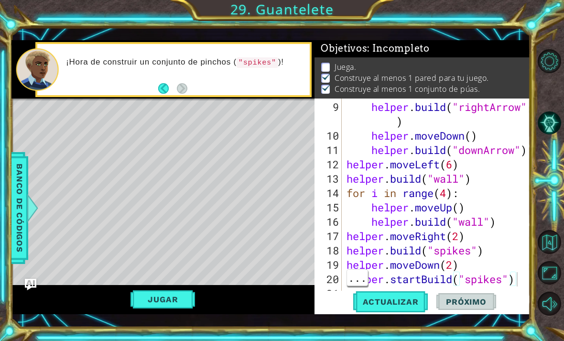
click at [522, 279] on div at bounding box center [523, 120] width 10 height 358
click at [521, 276] on div at bounding box center [523, 120] width 10 height 358
click at [524, 275] on div at bounding box center [523, 120] width 10 height 358
click at [520, 281] on div at bounding box center [523, 120] width 10 height 358
click at [515, 274] on div "helper . build ( "rightArrow" ) helper . moveDown ( ) helper . build ( "downArr…" at bounding box center [438, 222] width 188 height 244
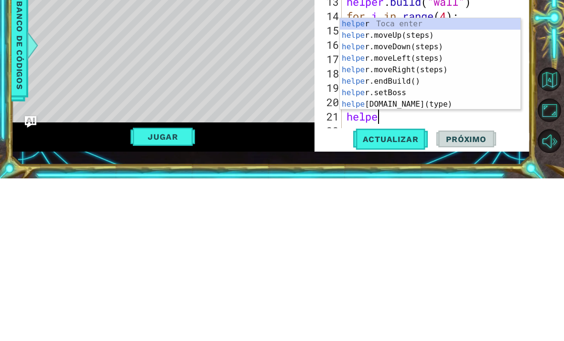
scroll to position [0, 1]
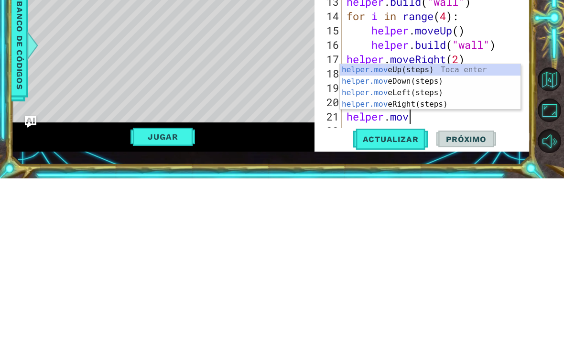
type textarea "helper.move"
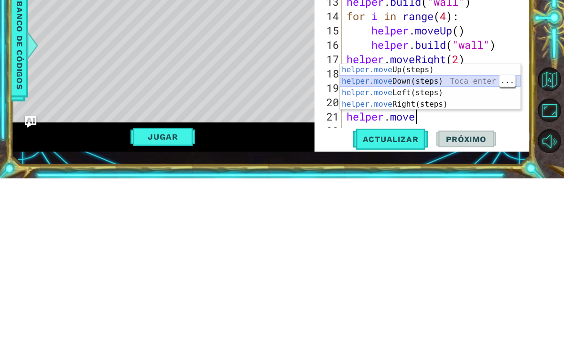
click at [436, 226] on div "helper.move Up(steps) Toca enter helper.move Down(steps) Toca enter helper.move…" at bounding box center [430, 260] width 181 height 69
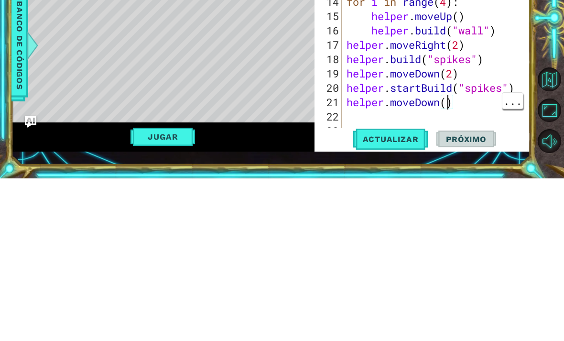
scroll to position [0, 5]
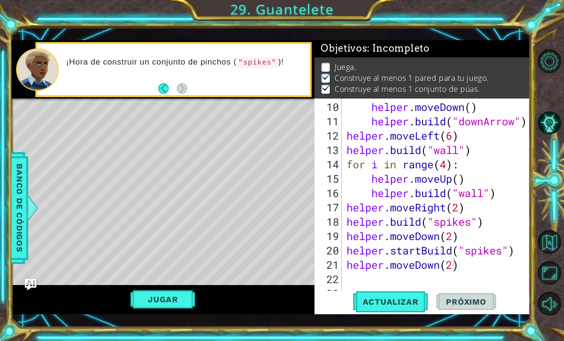
click at [391, 303] on span "Actualizar" at bounding box center [390, 302] width 75 height 10
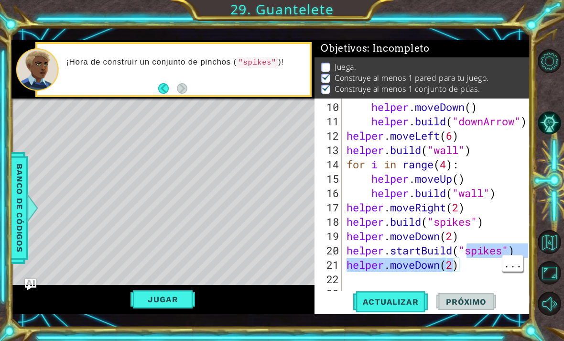
click at [144, 305] on button "Jugar" at bounding box center [162, 299] width 65 height 18
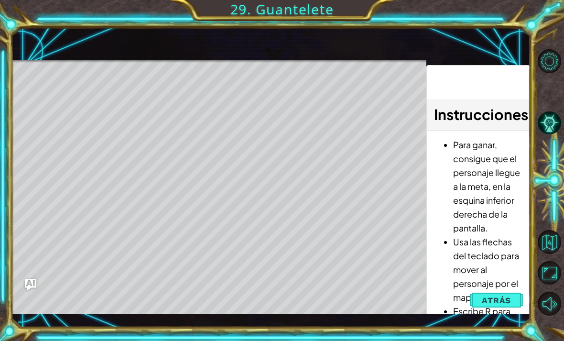
click at [509, 301] on span "Atrás" at bounding box center [496, 300] width 29 height 10
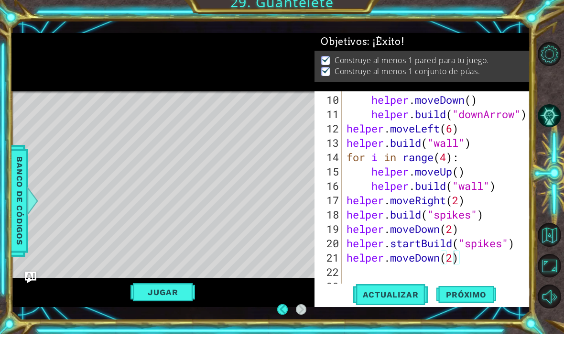
scroll to position [31, 0]
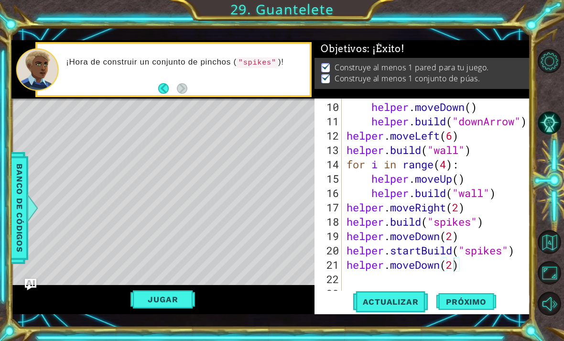
click at [405, 299] on span "Actualizar" at bounding box center [390, 302] width 75 height 10
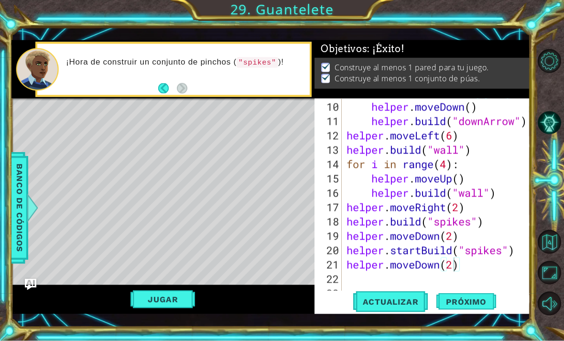
click at [473, 299] on span "Próximo" at bounding box center [465, 299] width 59 height 10
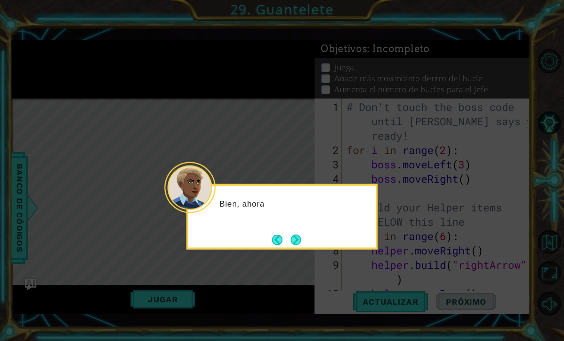
scroll to position [31, 0]
click at [294, 233] on button "Next" at bounding box center [296, 239] width 12 height 12
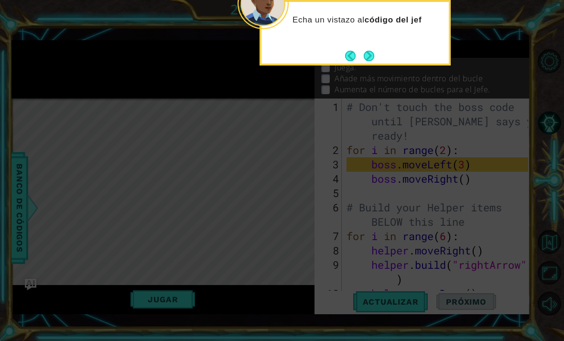
click at [376, 48] on button "Next" at bounding box center [369, 55] width 15 height 15
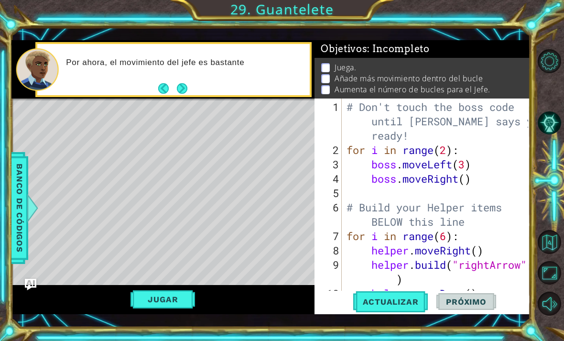
type textarea "boss.moveLeft(3)"
click at [466, 170] on div "# Don't touch the boss code until [PERSON_NAME] says you're ready! for i in ran…" at bounding box center [438, 229] width 188 height 258
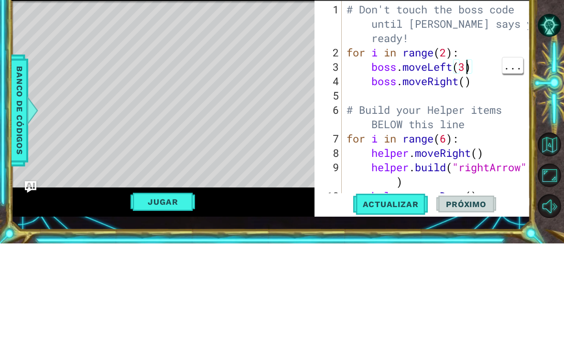
scroll to position [0, 0]
click at [467, 100] on div "# Don't touch the boss code until [PERSON_NAME] says you're ready! for i in ran…" at bounding box center [438, 229] width 188 height 258
click at [473, 100] on div "# Don't touch the boss code until [PERSON_NAME] says you're ready! for i in ran…" at bounding box center [438, 229] width 188 height 258
click at [468, 100] on div "# Don't touch the boss code until [PERSON_NAME] says you're ready! for i in ran…" at bounding box center [438, 229] width 188 height 258
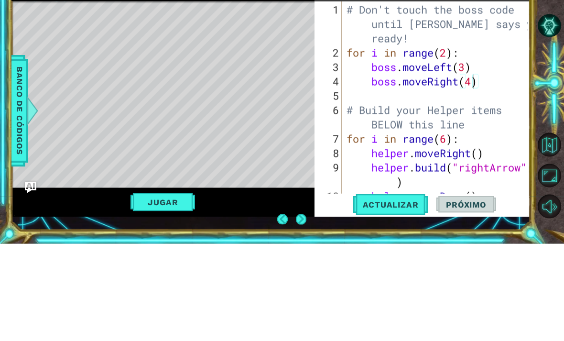
scroll to position [32, 0]
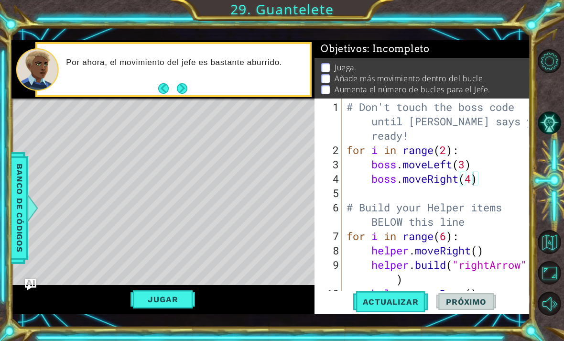
type textarea "boss.moveRight(4)"
click at [403, 297] on span "Actualizar" at bounding box center [390, 302] width 75 height 10
click at [441, 146] on div "# Don't touch the boss code until [PERSON_NAME] says you're ready! for i in ran…" at bounding box center [438, 229] width 188 height 258
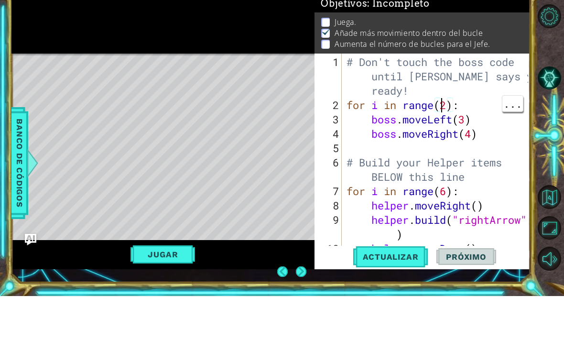
click at [449, 112] on div "# Don't touch the boss code until [PERSON_NAME] says you're ready! for i in ran…" at bounding box center [438, 229] width 188 height 258
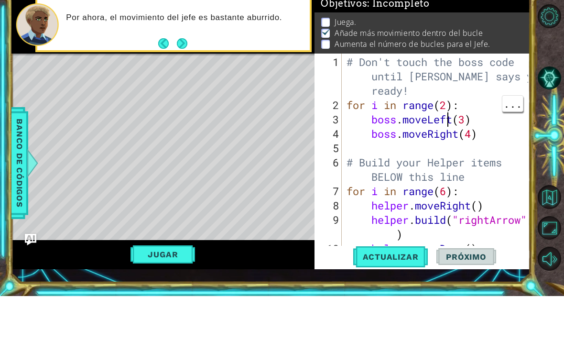
click at [450, 108] on div "# Don't touch the boss code until [PERSON_NAME] says you're ready! for i in ran…" at bounding box center [438, 229] width 188 height 258
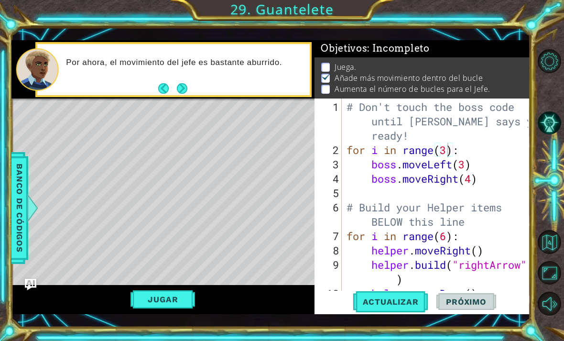
type textarea "for i in range(3):"
click at [397, 297] on span "Actualizar" at bounding box center [390, 302] width 75 height 10
click at [129, 308] on div "Jugar" at bounding box center [162, 300] width 303 height 30
click at [141, 303] on button "Jugar" at bounding box center [162, 299] width 65 height 18
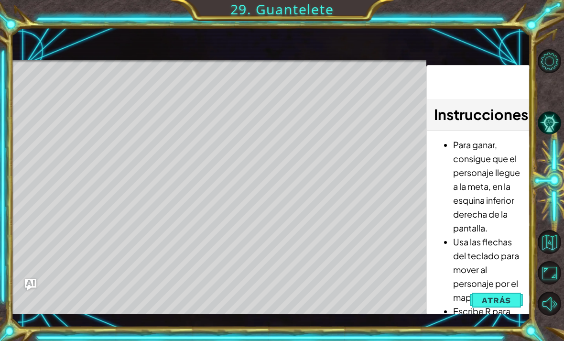
click at [509, 291] on button "Atrás" at bounding box center [496, 299] width 53 height 19
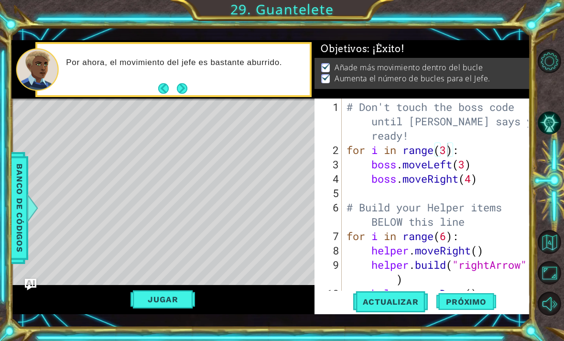
scroll to position [0, 0]
click at [487, 303] on span "Próximo" at bounding box center [465, 304] width 59 height 10
click at [475, 301] on div at bounding box center [282, 170] width 564 height 341
click at [184, 96] on div at bounding box center [282, 170] width 564 height 341
click at [184, 97] on div at bounding box center [282, 170] width 564 height 341
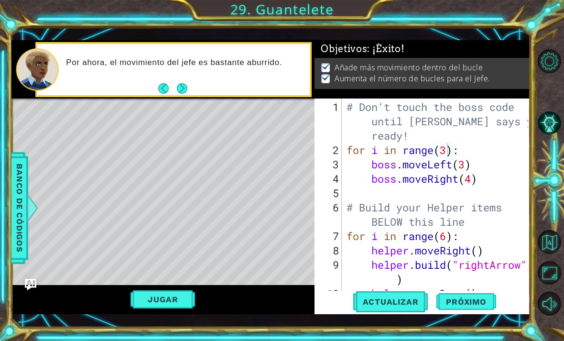
click at [181, 90] on div at bounding box center [282, 170] width 564 height 341
click at [484, 302] on div at bounding box center [282, 170] width 564 height 341
click at [450, 154] on div at bounding box center [282, 170] width 564 height 341
click at [446, 153] on div at bounding box center [282, 170] width 564 height 341
click at [446, 151] on div at bounding box center [282, 170] width 564 height 341
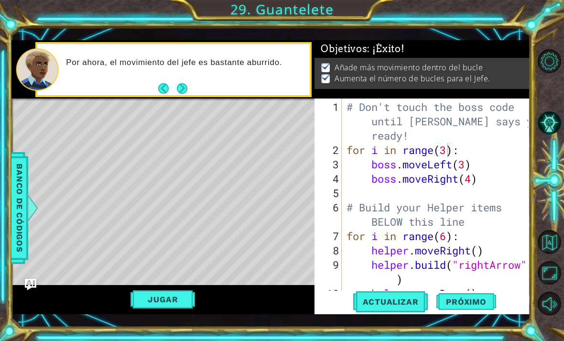
click at [449, 149] on div at bounding box center [282, 170] width 564 height 341
click at [442, 152] on div at bounding box center [282, 170] width 564 height 341
click at [472, 297] on div at bounding box center [282, 170] width 564 height 341
click at [176, 90] on div at bounding box center [282, 170] width 564 height 341
click at [181, 88] on div at bounding box center [282, 170] width 564 height 341
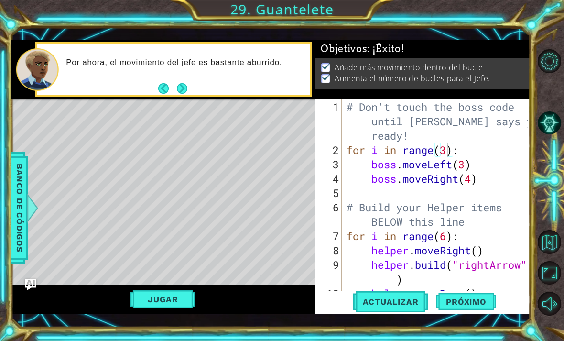
click at [186, 91] on div at bounding box center [282, 170] width 564 height 341
click at [188, 88] on div at bounding box center [282, 170] width 564 height 341
click at [181, 89] on div at bounding box center [282, 170] width 564 height 341
click at [181, 93] on div at bounding box center [282, 170] width 564 height 341
click at [161, 95] on div at bounding box center [282, 170] width 564 height 341
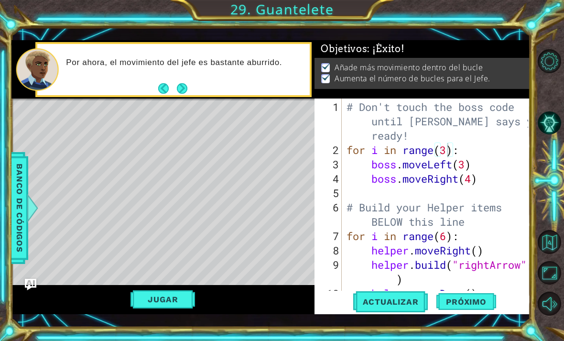
click at [188, 93] on div at bounding box center [282, 170] width 564 height 341
click at [183, 91] on div at bounding box center [282, 170] width 564 height 341
click at [478, 309] on div at bounding box center [282, 170] width 564 height 341
click at [480, 305] on div at bounding box center [282, 170] width 564 height 341
click at [484, 307] on div at bounding box center [282, 170] width 564 height 341
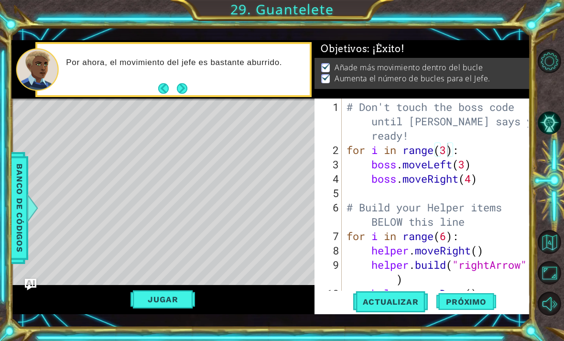
click at [178, 92] on div at bounding box center [282, 170] width 564 height 341
click at [140, 292] on div at bounding box center [282, 170] width 564 height 341
click at [400, 301] on div at bounding box center [282, 170] width 564 height 341
click at [548, 268] on div at bounding box center [282, 170] width 564 height 341
click at [550, 258] on div at bounding box center [282, 170] width 564 height 341
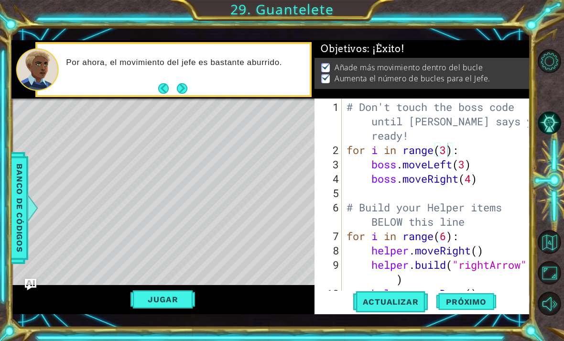
click at [550, 294] on div at bounding box center [282, 170] width 564 height 341
click at [554, 304] on div at bounding box center [282, 170] width 564 height 341
click at [551, 322] on div at bounding box center [282, 170] width 564 height 341
